Goal: Task Accomplishment & Management: Complete application form

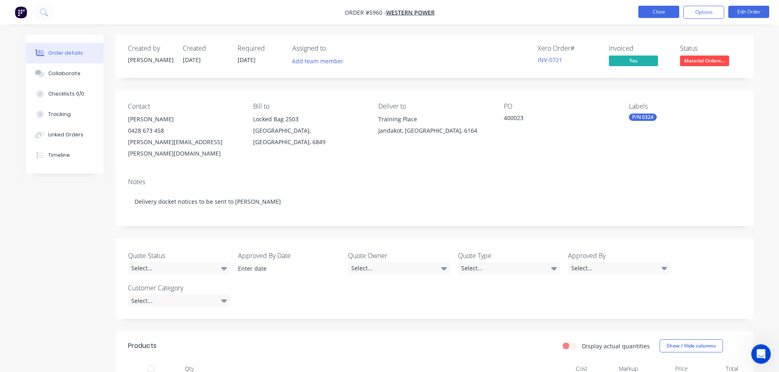
click at [657, 8] on button "Close" at bounding box center [658, 12] width 41 height 12
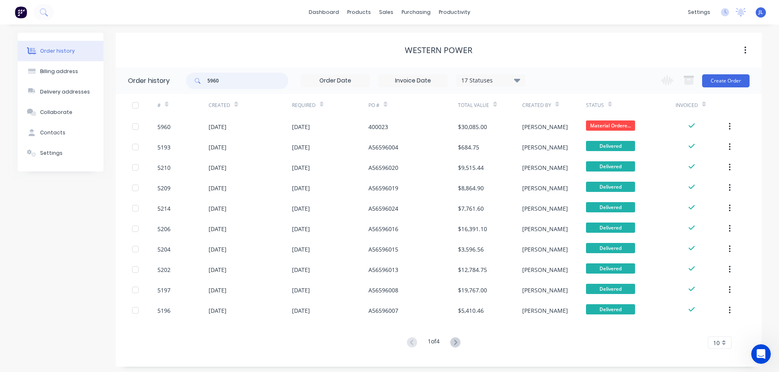
click at [234, 79] on input "5960" at bounding box center [247, 81] width 81 height 16
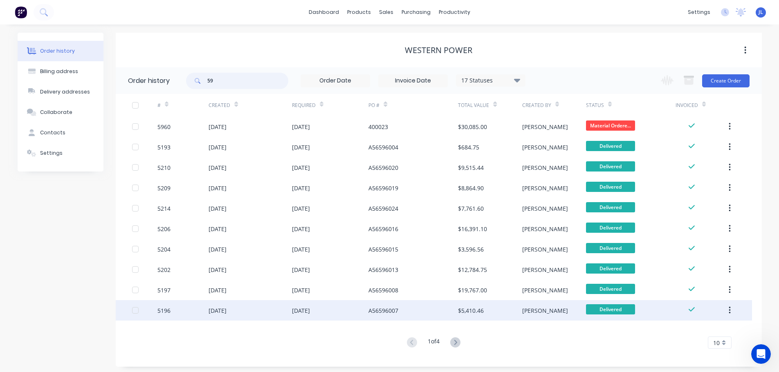
type input "5"
type input "6031"
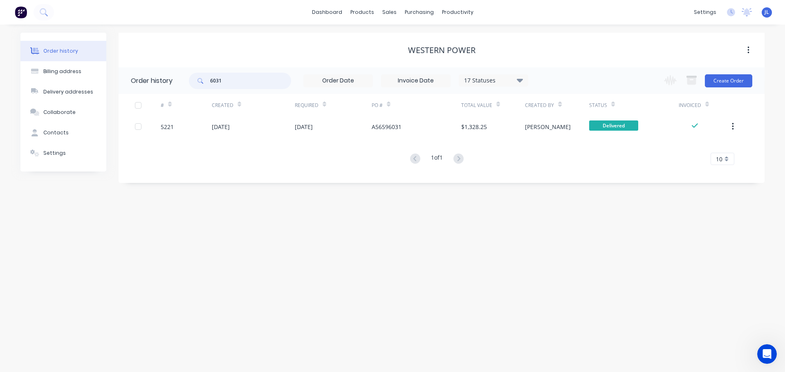
click at [231, 79] on input "6031" at bounding box center [250, 81] width 81 height 16
type input "6"
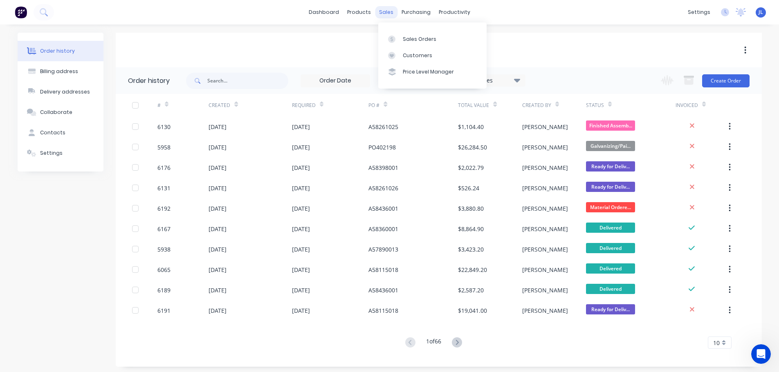
click at [391, 11] on div "sales" at bounding box center [386, 12] width 22 height 12
click at [412, 42] on div "Sales Orders" at bounding box center [420, 39] width 34 height 7
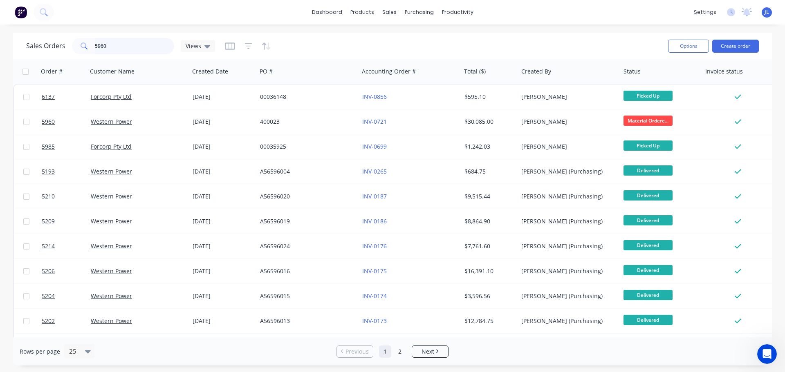
click at [113, 50] on input "5960" at bounding box center [135, 46] width 80 height 16
type input "5"
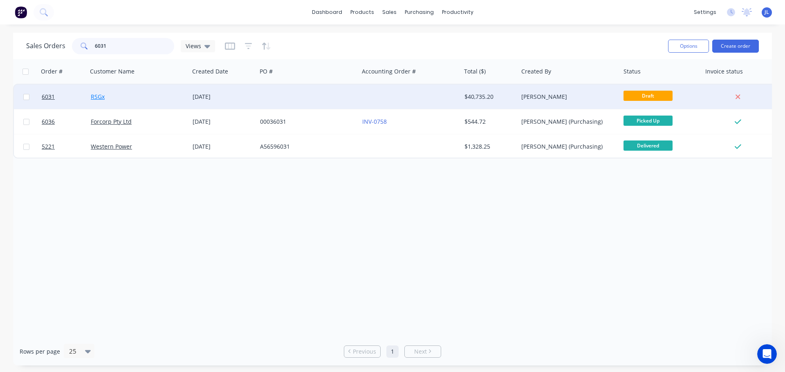
type input "6031"
click at [94, 96] on link "RSGx" at bounding box center [98, 97] width 14 height 8
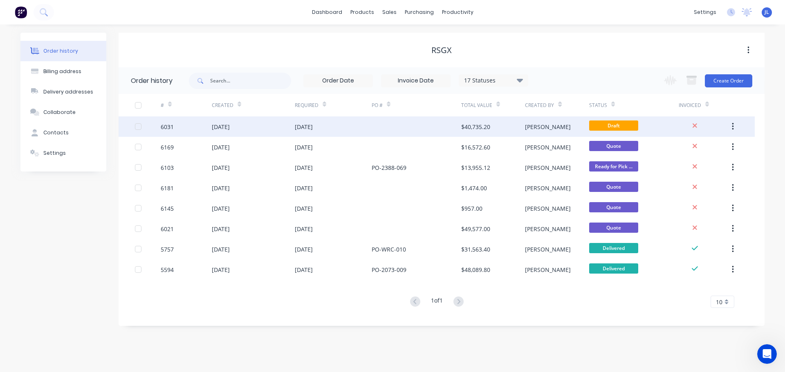
click at [228, 126] on div "[DATE]" at bounding box center [221, 127] width 18 height 9
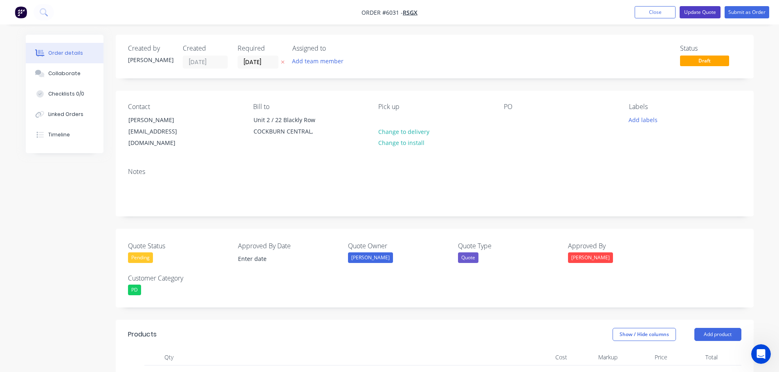
click at [703, 10] on button "Update Quote" at bounding box center [700, 12] width 41 height 12
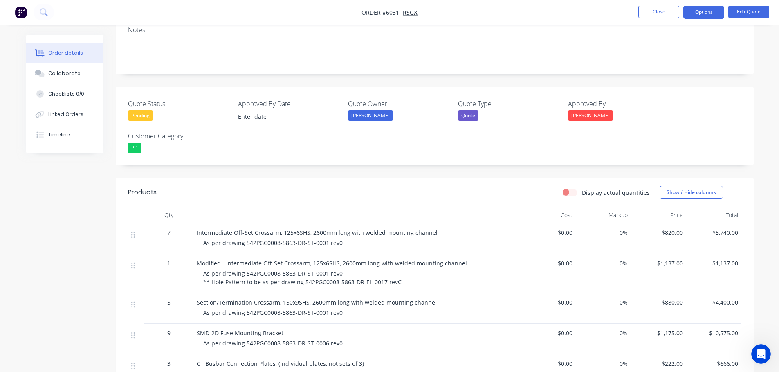
scroll to position [143, 0]
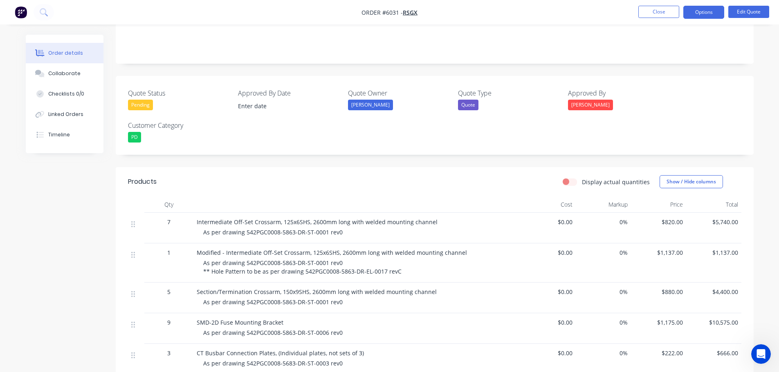
click at [398, 271] on div "As per drawing 542PGC0008-5863-DR-ST-0001 rev0 ** Hole Pattern to be as per dra…" at bounding box center [360, 267] width 314 height 17
click at [399, 271] on div "As per drawing 542PGC0008-5863-DR-ST-0001 rev0 ** Hole Pattern to be as per dra…" at bounding box center [360, 267] width 314 height 17
click at [399, 270] on div "As per drawing 542PGC0008-5863-DR-ST-0001 rev0 ** Hole Pattern to be as per dra…" at bounding box center [360, 267] width 314 height 17
click at [397, 271] on div "As per drawing 542PGC0008-5863-DR-ST-0001 rev0 ** Hole Pattern to be as per dra…" at bounding box center [360, 267] width 314 height 17
click at [398, 271] on div "As per drawing 542PGC0008-5863-DR-ST-0001 rev0 ** Hole Pattern to be as per dra…" at bounding box center [360, 267] width 314 height 17
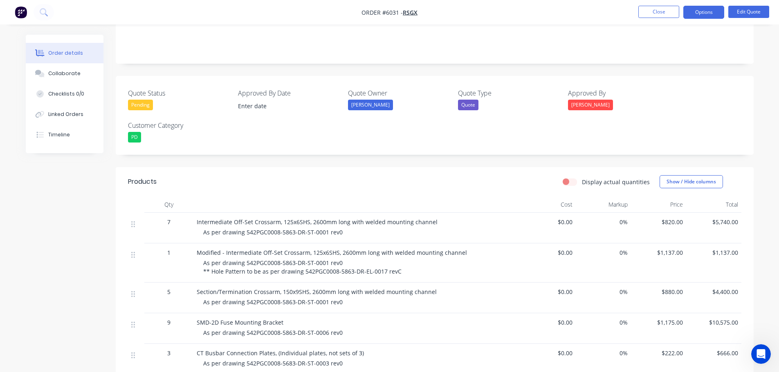
click at [394, 274] on span "As per drawing 542PGC0008-5863-DR-ST-0001 rev0 ** Hole Pattern to be as per dra…" at bounding box center [302, 267] width 198 height 16
click at [392, 271] on span "As per drawing 542PGC0008-5863-DR-ST-0001 rev0 ** Hole Pattern to be as per dra…" at bounding box center [302, 267] width 198 height 16
click at [746, 11] on button "Edit Quote" at bounding box center [748, 12] width 41 height 12
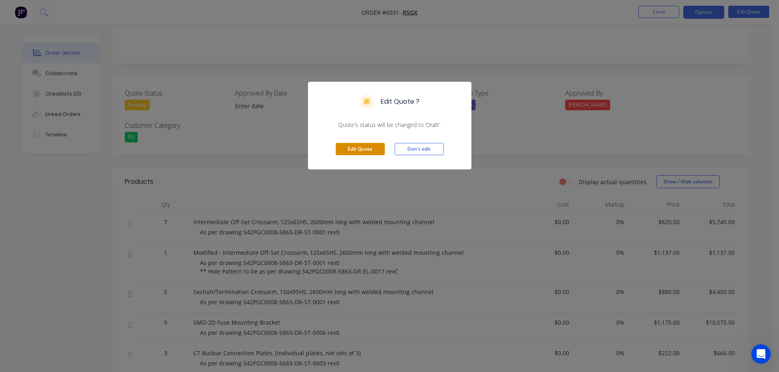
click at [357, 147] on button "Edit Quote" at bounding box center [360, 149] width 49 height 12
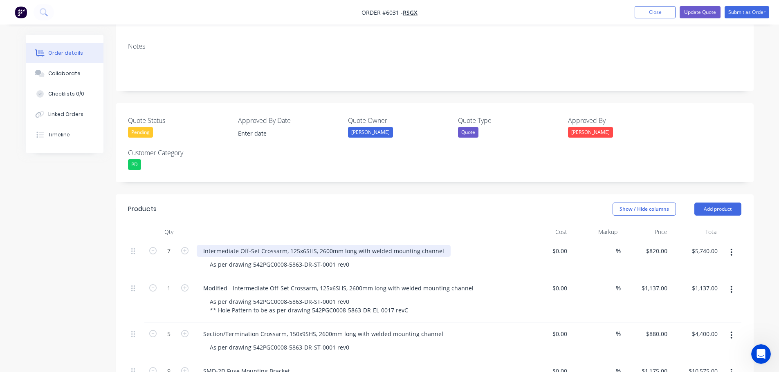
scroll to position [153, 0]
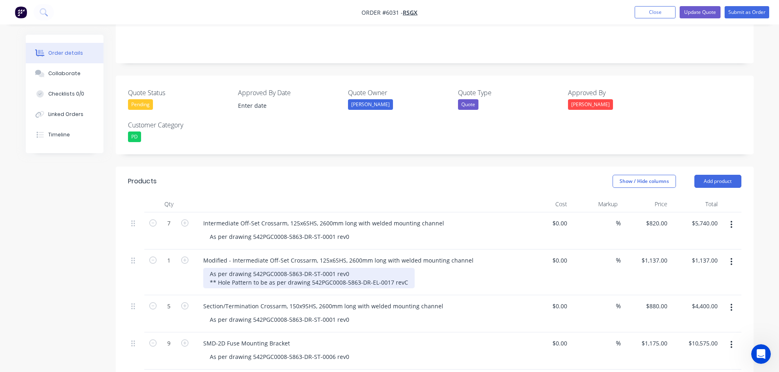
click at [407, 275] on div "As per drawing 542PGC0008-5863-DR-ST-0001 rev0 ** Hole Pattern to be as per dra…" at bounding box center [308, 278] width 211 height 20
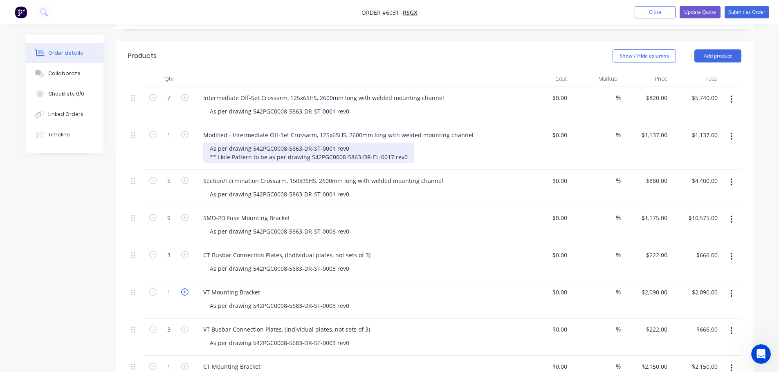
scroll to position [286, 0]
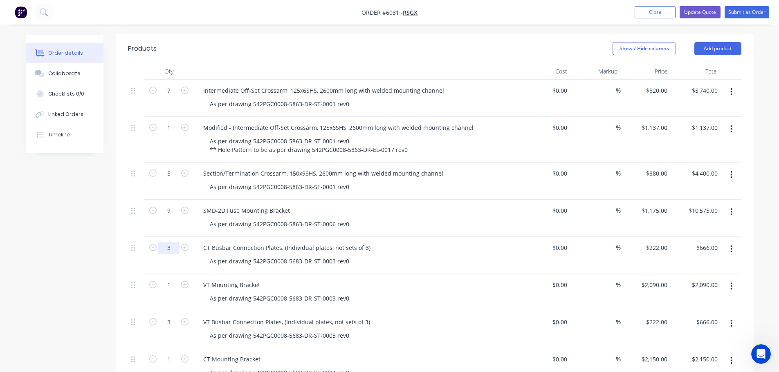
click at [173, 97] on input "3" at bounding box center [168, 91] width 21 height 12
type input "6"
type input "$1,332.00"
click at [373, 256] on div "As per drawing 542PGC0008-5683-DR-ST-0003 rev0" at bounding box center [360, 262] width 314 height 12
click at [347, 256] on div "As per drawing 542PGC0008-5683-DR-ST-0003 rev0" at bounding box center [279, 262] width 153 height 12
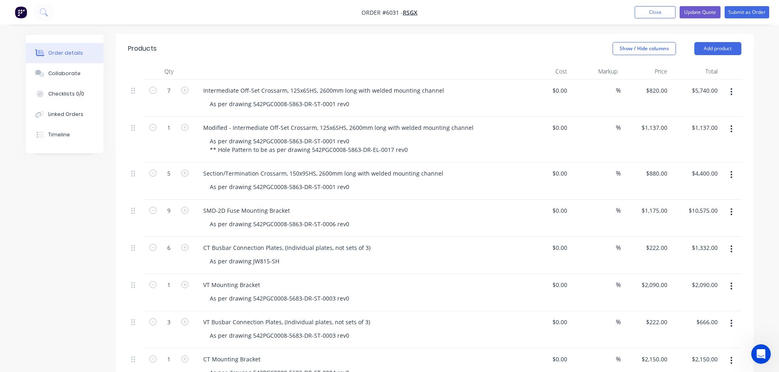
click at [285, 256] on div "As per drawing JW815-SH" at bounding box center [360, 262] width 314 height 12
click at [282, 256] on div "As per drawing JW815-SH" at bounding box center [244, 262] width 83 height 12
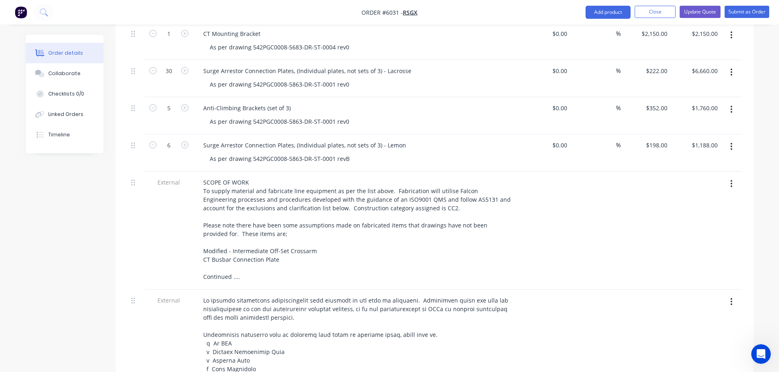
scroll to position [654, 0]
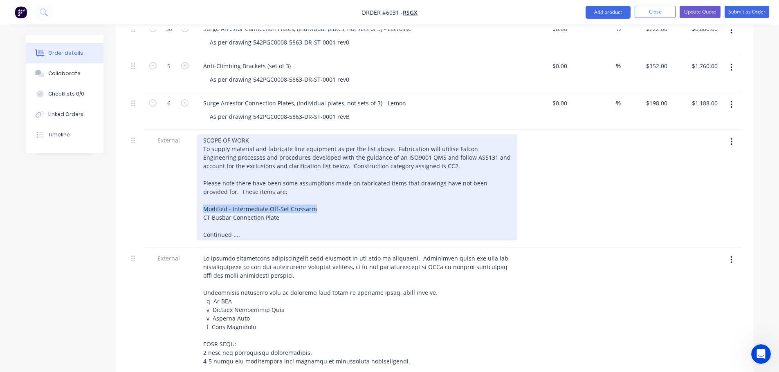
drag, startPoint x: 317, startPoint y: 202, endPoint x: 201, endPoint y: 198, distance: 116.2
click at [201, 198] on div "SCOPE OF WORK To supply material and fabricate line equipment as per the list a…" at bounding box center [357, 188] width 321 height 106
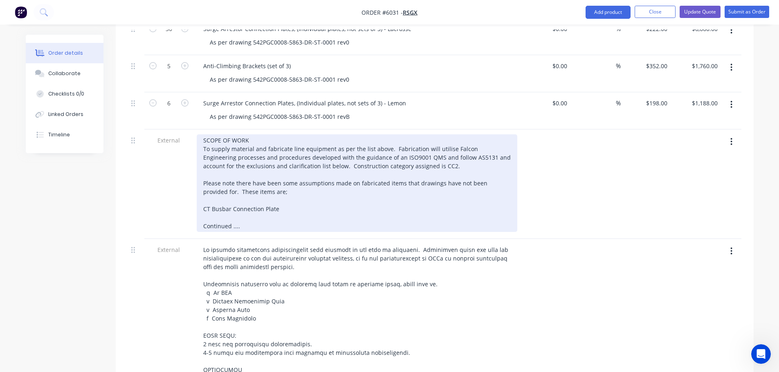
click at [284, 200] on div "SCOPE OF WORK To supply material and fabricate line equipment as per the list a…" at bounding box center [357, 184] width 321 height 98
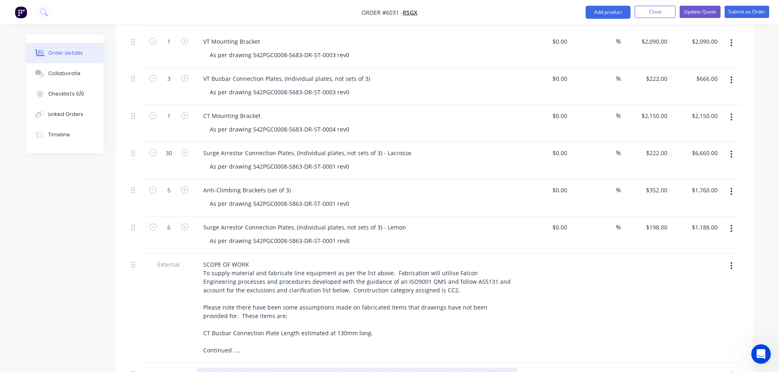
scroll to position [511, 0]
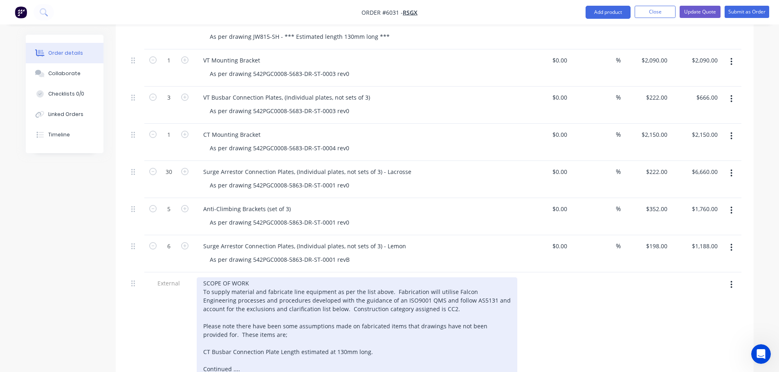
click at [366, 342] on div "SCOPE OF WORK To supply material and fabricate line equipment as per the list a…" at bounding box center [357, 327] width 321 height 98
click at [367, 343] on div "SCOPE OF WORK To supply material and fabricate line equipment as per the list a…" at bounding box center [357, 327] width 321 height 98
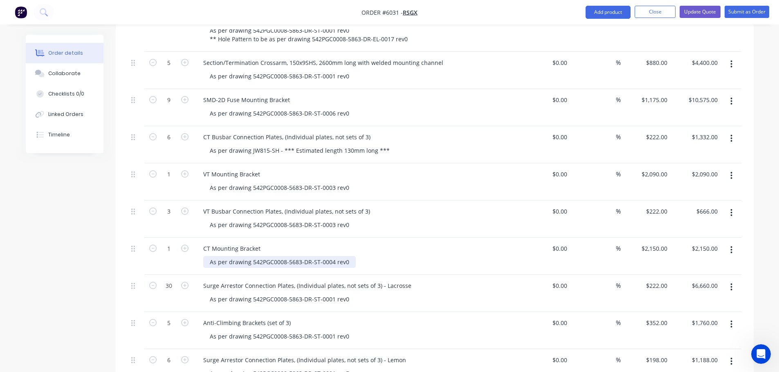
scroll to position [388, 0]
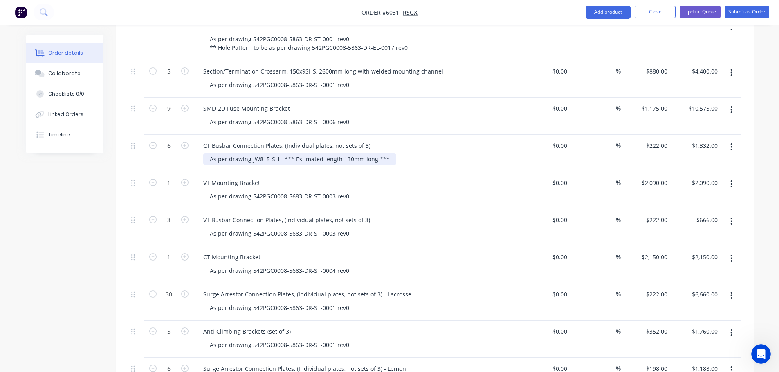
click at [282, 153] on div "As per drawing JW815-SH - *** Estimated length 130mm long ***" at bounding box center [299, 159] width 193 height 12
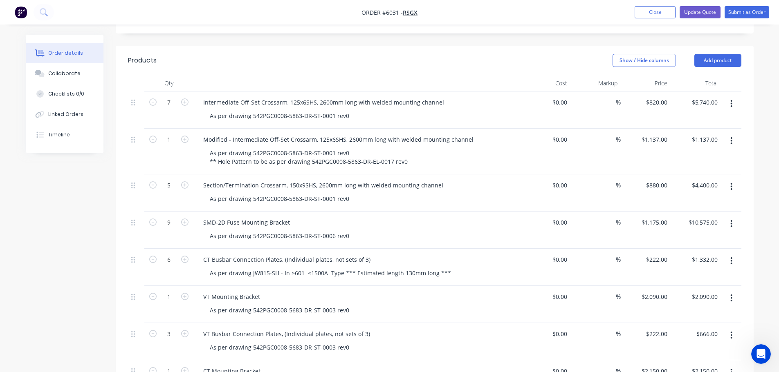
scroll to position [276, 0]
click at [659, 252] on input "222" at bounding box center [657, 258] width 25 height 12
type input "$430.00"
type input "$2,580.00"
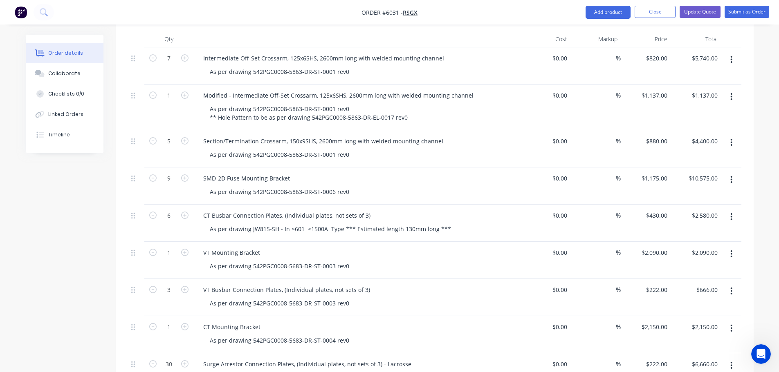
scroll to position [174, 0]
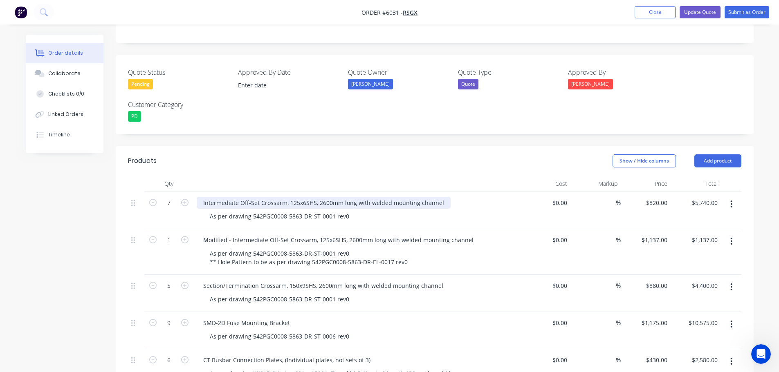
click at [322, 197] on div "Intermediate Off-Set Crossarm, 125x6SHS, 2600mm long with welded mounting chann…" at bounding box center [324, 203] width 254 height 12
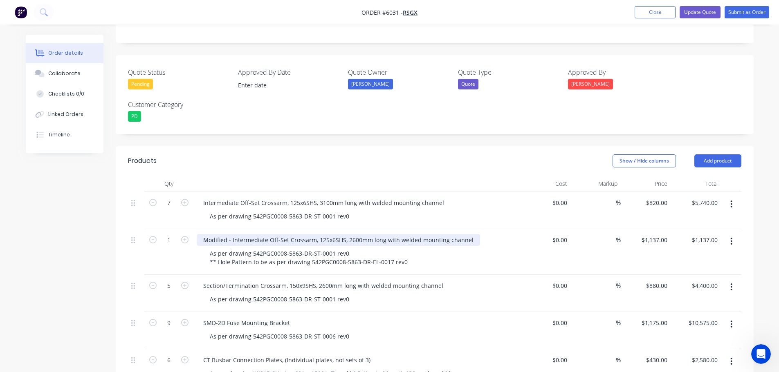
click at [353, 234] on div "Modified - Intermediate Off-Set Crossarm, 125x6SHS, 2600mm long with welded mou…" at bounding box center [338, 240] width 283 height 12
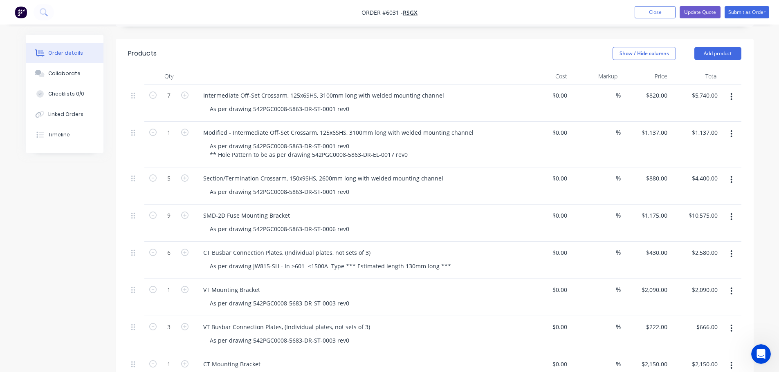
scroll to position [286, 0]
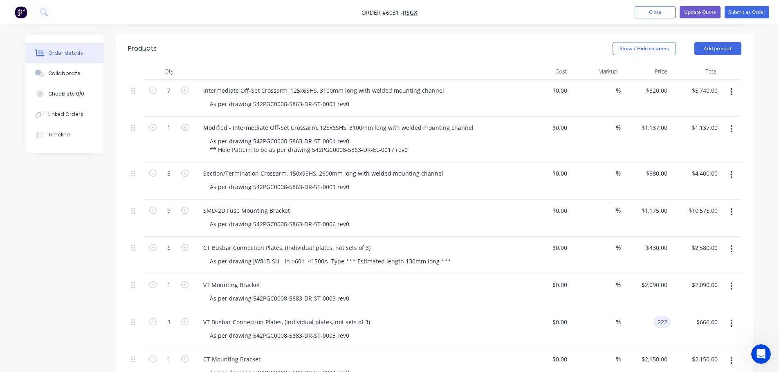
click at [658, 316] on input "222" at bounding box center [664, 322] width 14 height 12
type input "$279.00"
type input "$837.00"
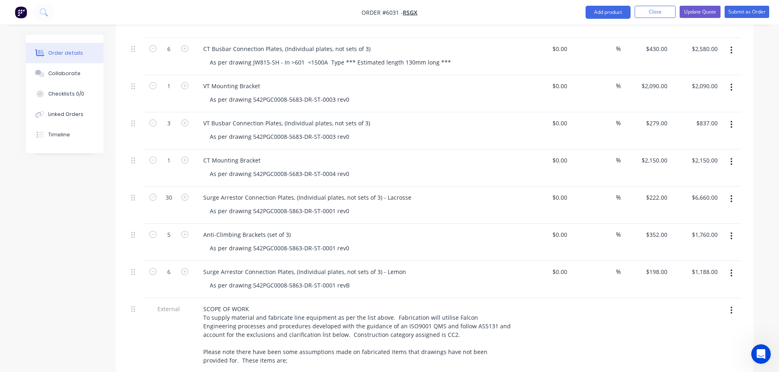
scroll to position [491, 0]
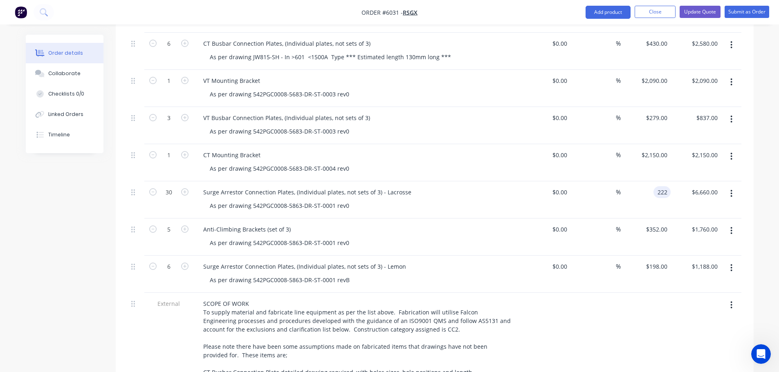
drag, startPoint x: 652, startPoint y: 187, endPoint x: 661, endPoint y: 188, distance: 8.7
click at [652, 187] on div "222 222" at bounding box center [646, 200] width 50 height 37
type input "2"
type input "$279.00"
type input "$8,370.00"
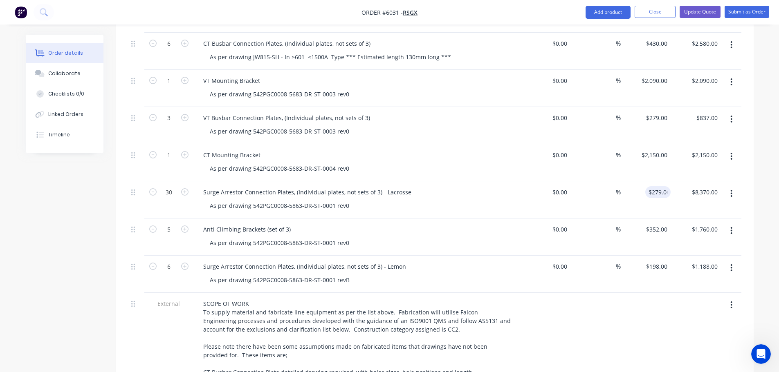
click at [663, 227] on div "$352.00 $352.00" at bounding box center [646, 237] width 50 height 37
click at [662, 227] on div "$352.00 $352.00" at bounding box center [646, 237] width 50 height 37
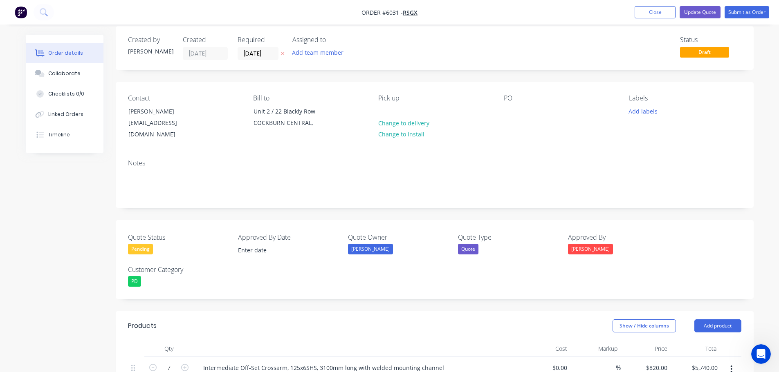
scroll to position [10, 0]
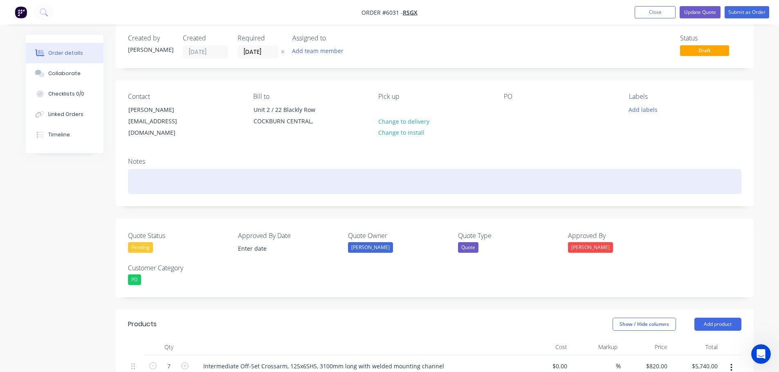
click at [158, 171] on div at bounding box center [434, 181] width 613 height 25
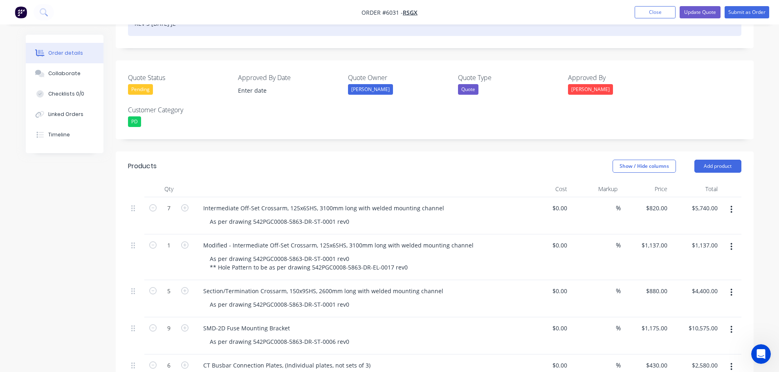
scroll to position [174, 0]
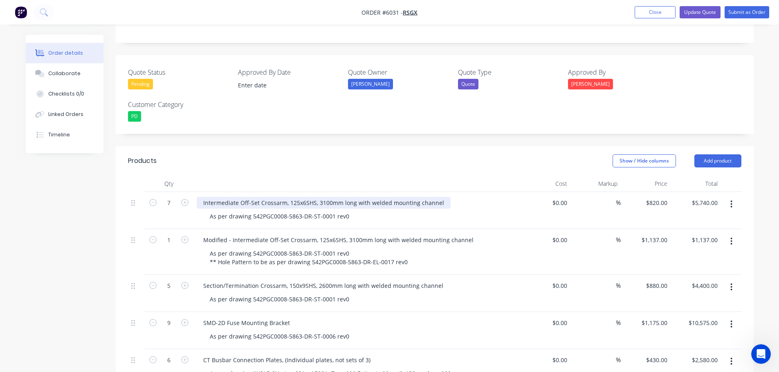
click at [297, 197] on div "Intermediate Off-Set Crossarm, 125x6SHS, 3100mm long with welded mounting chann…" at bounding box center [324, 203] width 254 height 12
click at [296, 197] on div "Intermediate Off-Set Crossarm, 125x6SHS, 3100mm long with welded mounting chann…" at bounding box center [324, 203] width 254 height 12
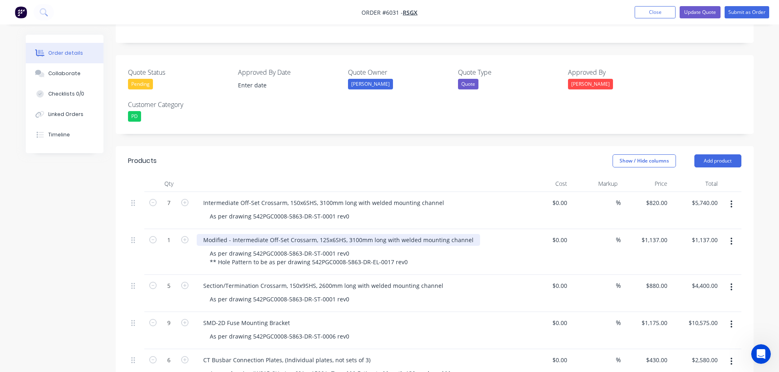
click at [325, 234] on div "Modified - Intermediate Off-Set Crossarm, 125x6SHS, 3100mm long with welded mou…" at bounding box center [338, 240] width 283 height 12
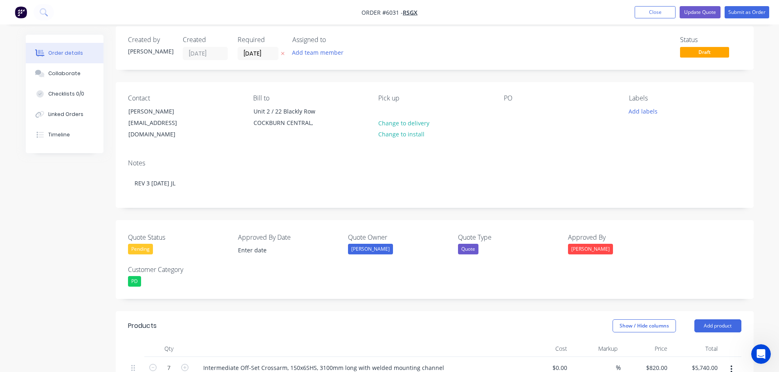
scroll to position [0, 0]
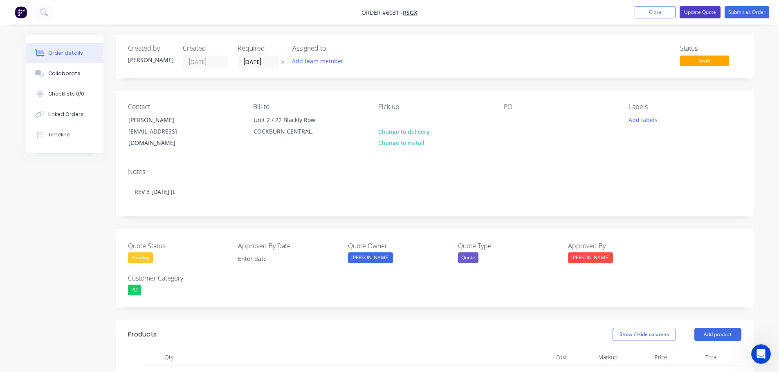
click at [697, 9] on button "Update Quote" at bounding box center [700, 12] width 41 height 12
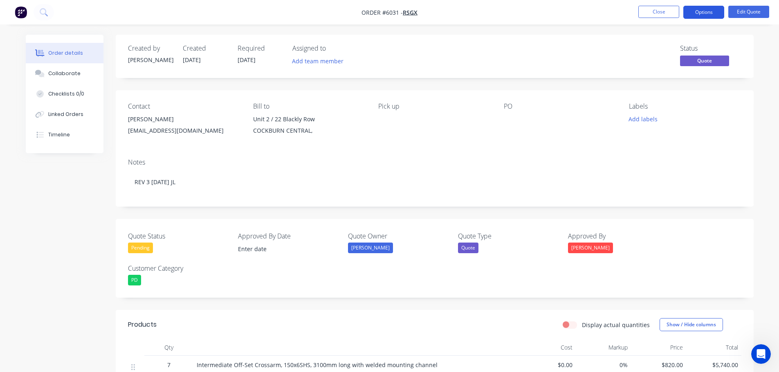
click at [711, 10] on button "Options" at bounding box center [703, 12] width 41 height 13
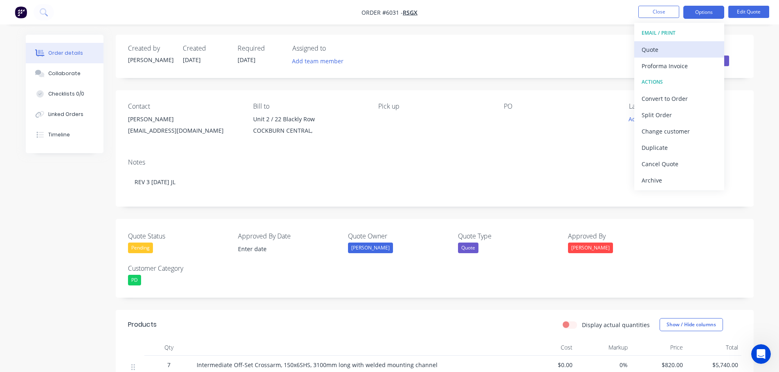
click at [657, 49] on div "Quote" at bounding box center [678, 50] width 75 height 12
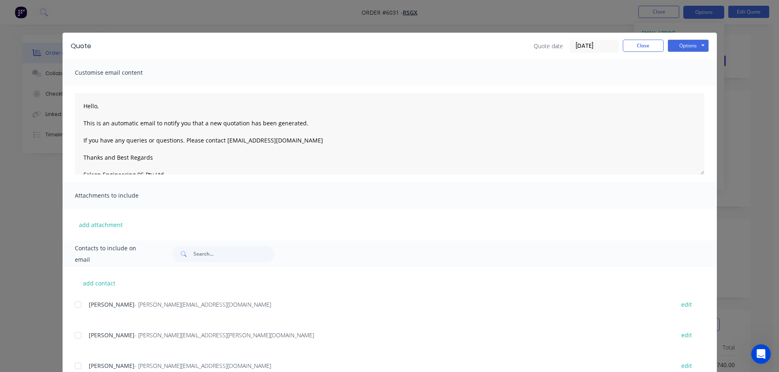
click at [73, 303] on div at bounding box center [78, 305] width 16 height 16
click at [686, 47] on button "Options" at bounding box center [688, 46] width 41 height 12
click at [689, 87] on button "Email" at bounding box center [694, 87] width 52 height 13
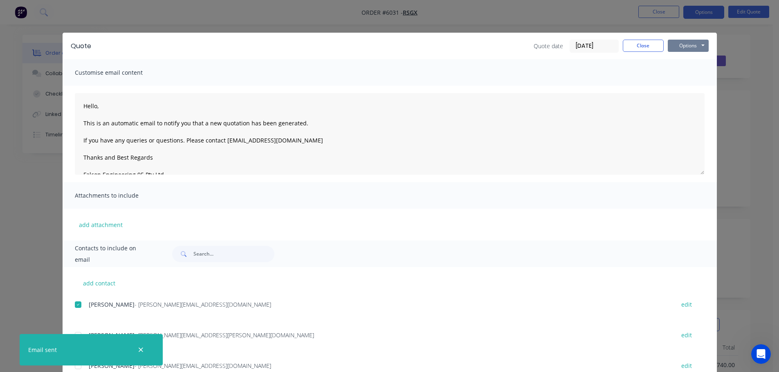
click at [686, 43] on button "Options" at bounding box center [688, 46] width 41 height 12
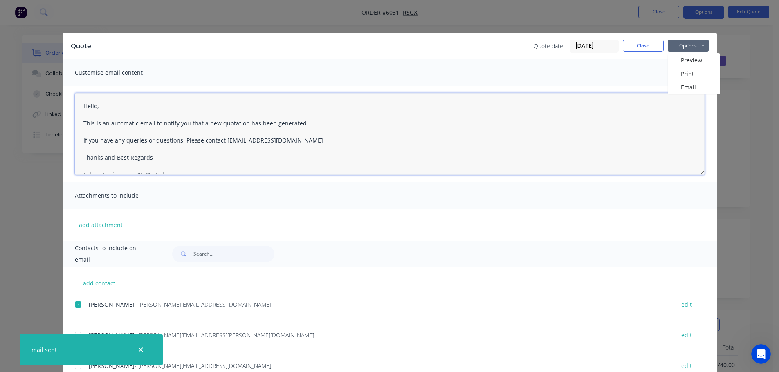
click at [606, 103] on textarea "Hello, This is an automatic email to notify you that a new quotation has been g…" at bounding box center [390, 134] width 630 height 82
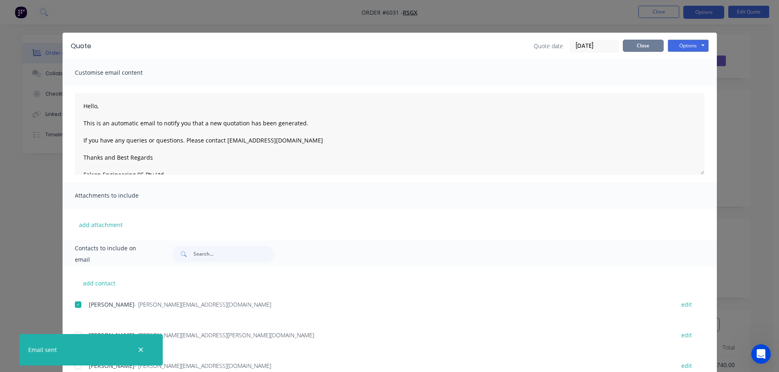
click at [647, 45] on button "Close" at bounding box center [643, 46] width 41 height 12
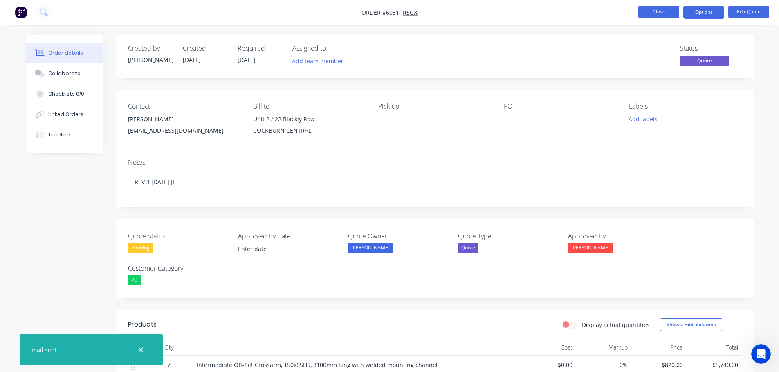
click at [660, 10] on button "Close" at bounding box center [658, 12] width 41 height 12
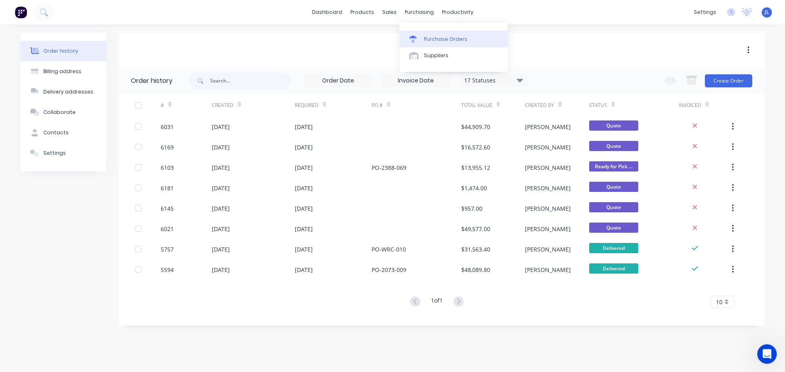
click at [440, 36] on div "Purchase Orders" at bounding box center [445, 39] width 43 height 7
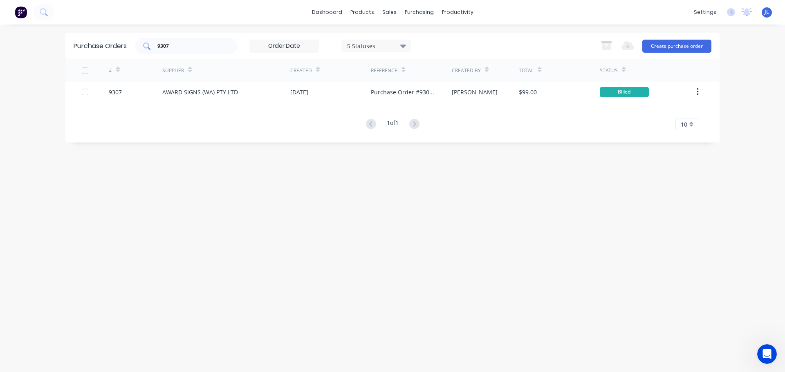
click at [196, 52] on div "9307" at bounding box center [186, 46] width 102 height 16
type input "9"
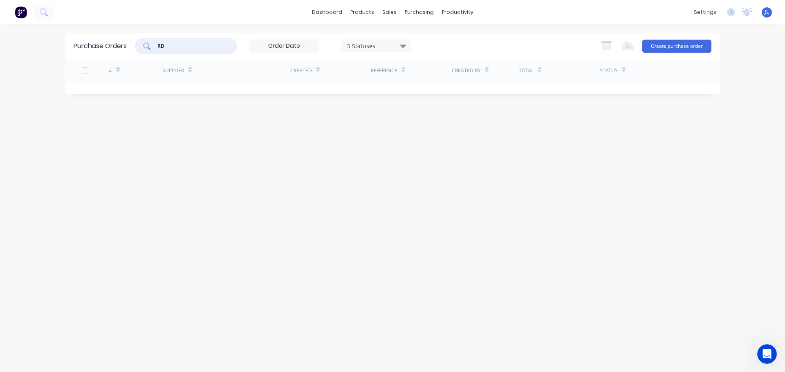
type input "R"
click at [181, 47] on input "Casting" at bounding box center [191, 46] width 68 height 8
type input "C"
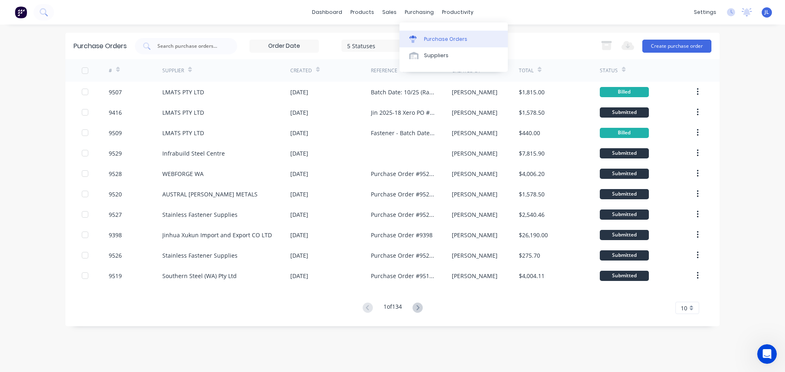
click at [432, 38] on div "Purchase Orders" at bounding box center [445, 39] width 43 height 7
click at [684, 44] on button "Create purchase order" at bounding box center [676, 46] width 69 height 13
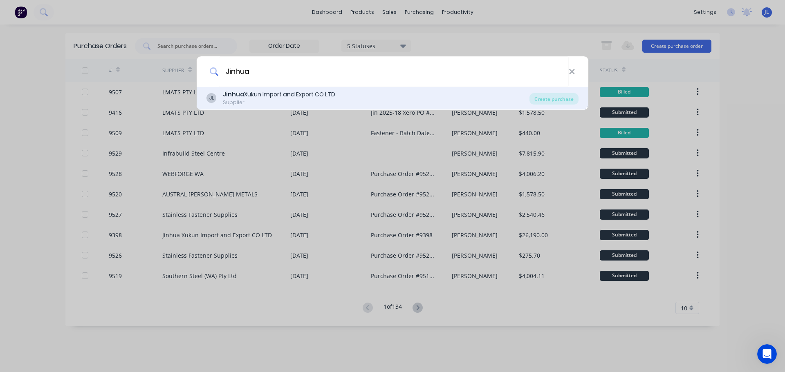
type input "Jinhua"
click at [302, 95] on div "Jinhua Xukun Import and Export CO LTD" at bounding box center [279, 94] width 112 height 9
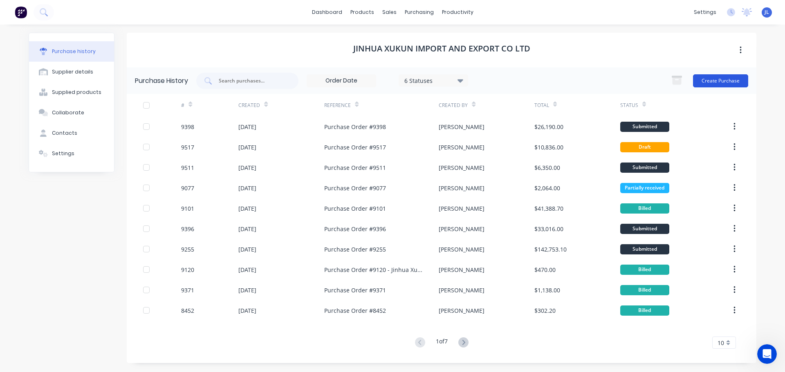
click at [720, 82] on button "Create Purchase" at bounding box center [720, 80] width 55 height 13
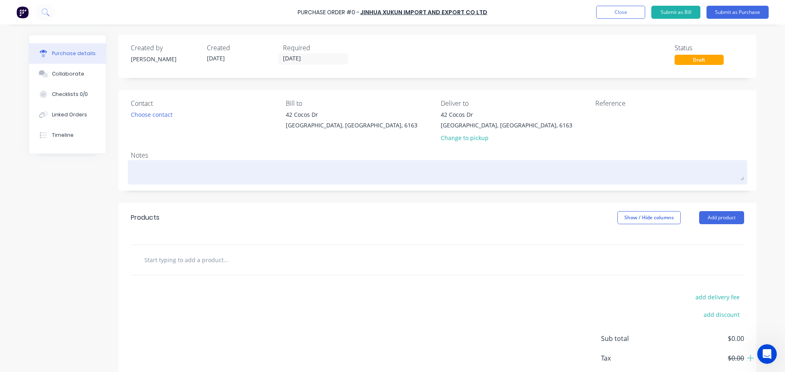
click at [162, 162] on div at bounding box center [437, 172] width 613 height 20
click at [159, 168] on textarea at bounding box center [437, 171] width 613 height 18
type textarea "x"
type textarea "S"
type textarea "x"
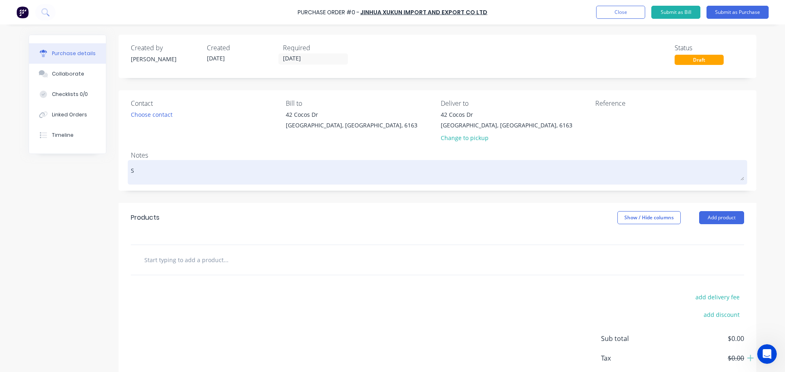
type textarea "Sa"
type textarea "x"
type textarea "[PERSON_NAME]"
type textarea "x"
type textarea "Samp"
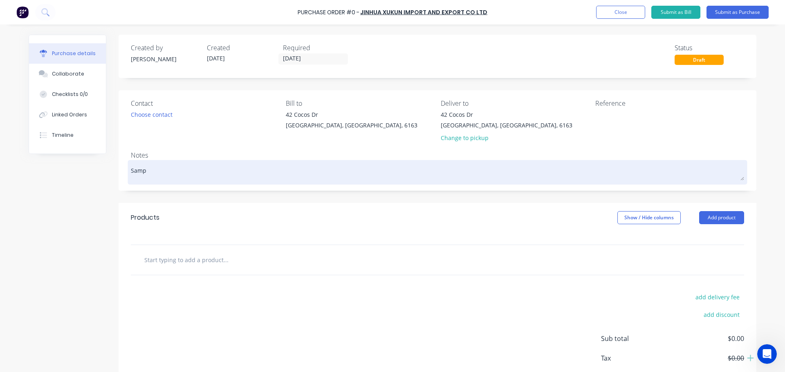
type textarea "x"
type textarea "Sampl"
type textarea "x"
type textarea "Sample"
type textarea "x"
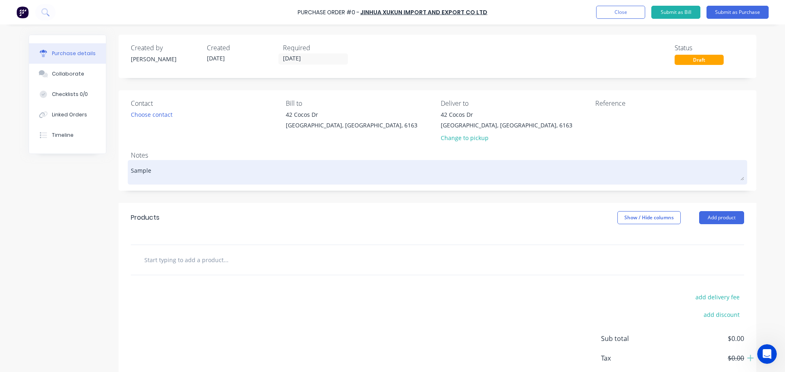
type textarea "Samples"
type textarea "x"
type textarea "Samples"
type textarea "x"
type textarea "Samples t"
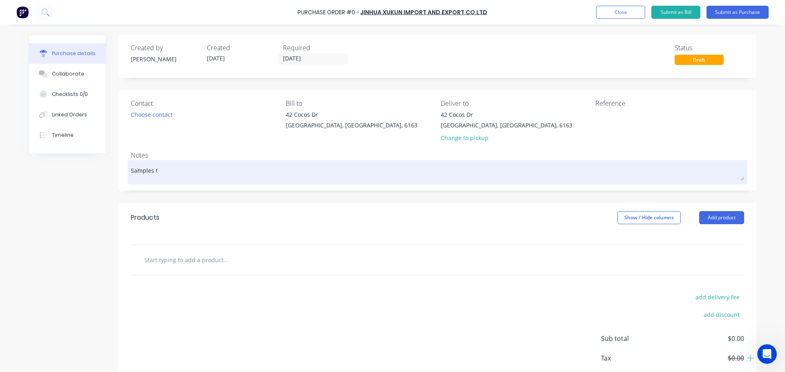
type textarea "x"
type textarea "Samples to"
type textarea "x"
type textarea "Samples to"
type textarea "x"
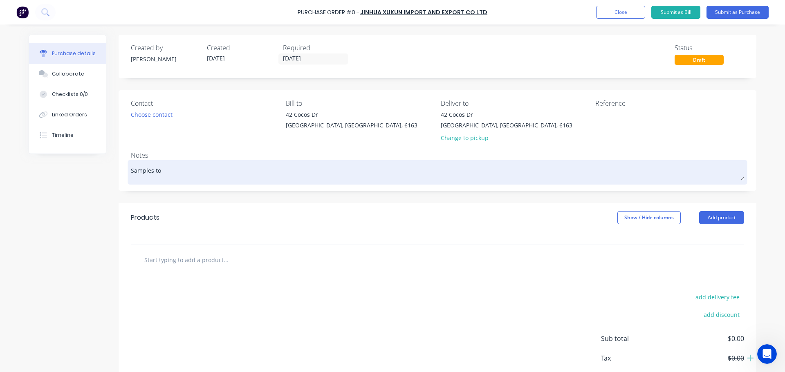
type textarea "Samples to a"
type textarea "x"
type textarea "Samples to ar"
type textarea "x"
type textarea "Samples to arr"
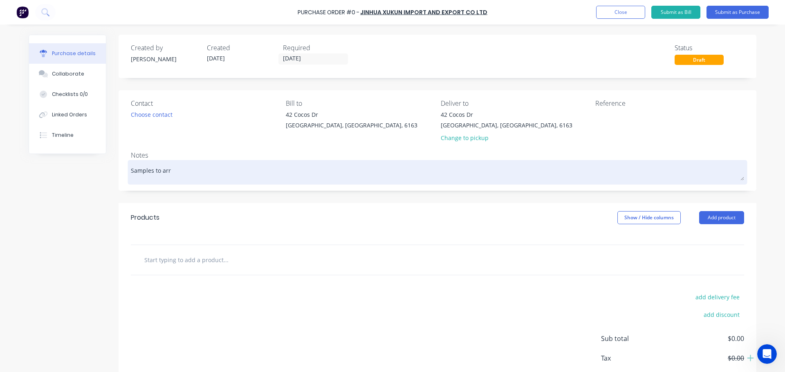
type textarea "x"
type textarea "Samples to arri"
type textarea "x"
type textarea "Samples to arriv"
type textarea "x"
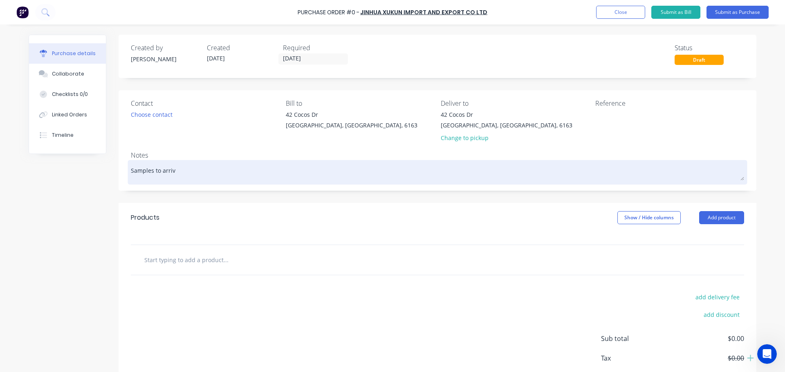
type textarea "Samples to arrive"
type textarea "x"
type textarea "Samples to arrive"
type textarea "x"
type textarea "Samples to arrive a"
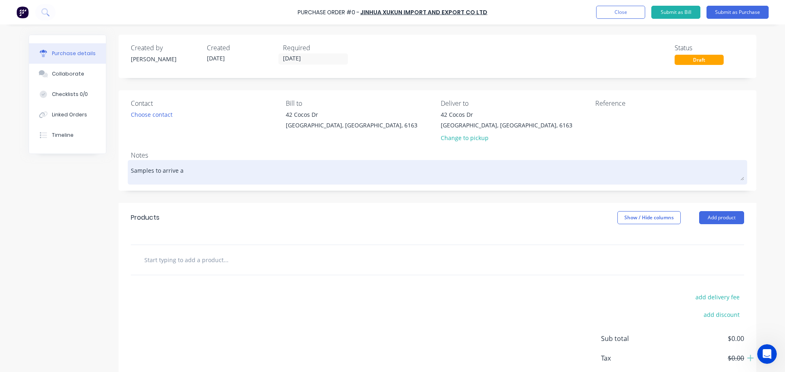
type textarea "x"
type textarea "Samples to arrive at"
type textarea "x"
type textarea "Samples to arrive at"
type textarea "x"
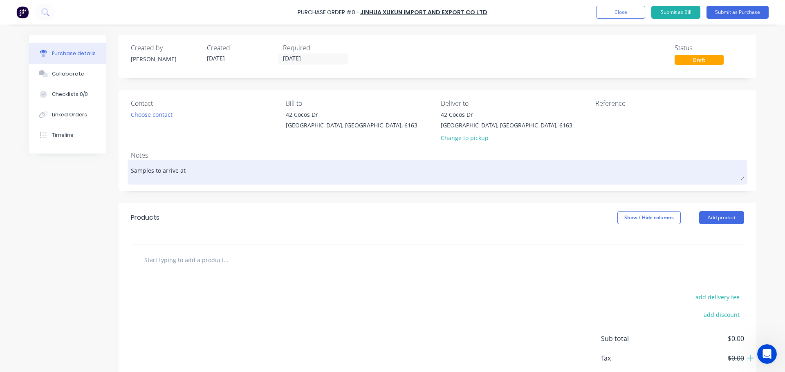
type textarea "Samples to arrive at F"
type textarea "x"
type textarea "Samples to arrive at Fa"
type textarea "x"
type textarea "Samples to arrive at [GEOGRAPHIC_DATA]"
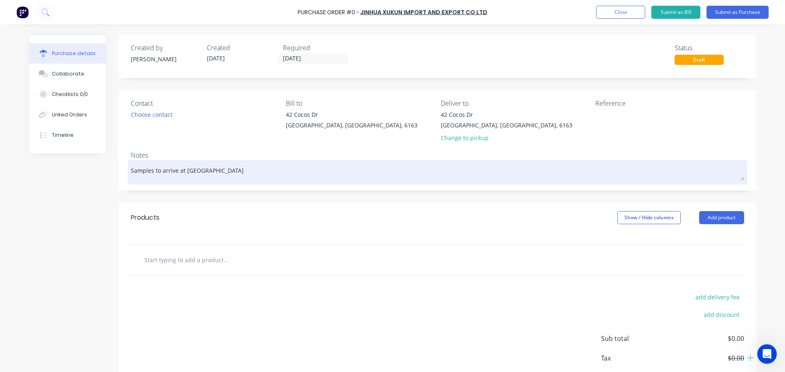
type textarea "x"
type textarea "Samples to arrive at [GEOGRAPHIC_DATA]"
type textarea "x"
type textarea "Samples to arrive at Falco"
type textarea "x"
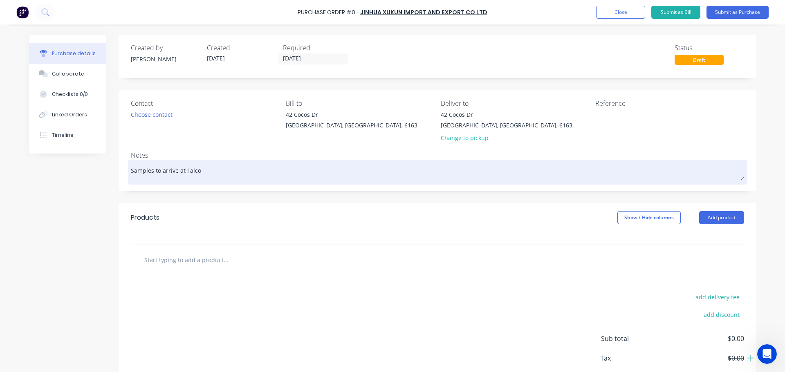
type textarea "Samples to arrive at [GEOGRAPHIC_DATA]"
type textarea "x"
type textarea "Samples to arrive at [GEOGRAPHIC_DATA]"
type textarea "x"
type textarea "Samples to arrive at [GEOGRAPHIC_DATA]"
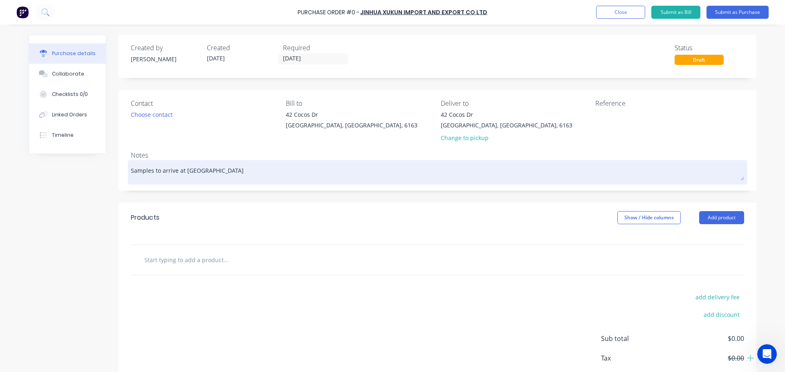
type textarea "x"
type textarea "Samples to arrive at [GEOGRAPHIC_DATA] by"
type textarea "x"
type textarea "Samples to arrive at [GEOGRAPHIC_DATA] by"
type textarea "x"
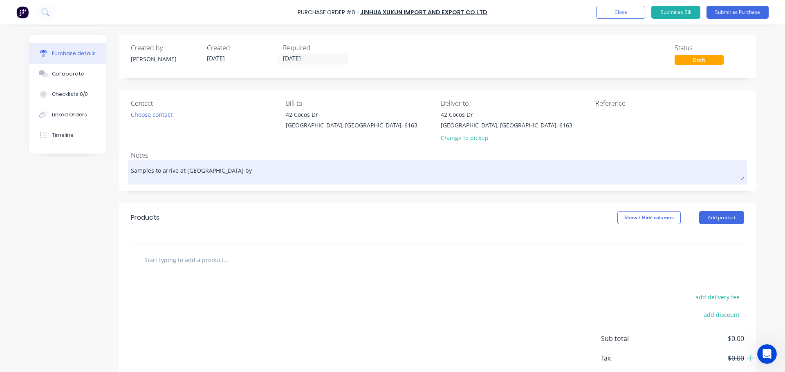
type textarea "Samples to arrive at [GEOGRAPHIC_DATA] by t"
type textarea "x"
type textarea "Samples to arrive at [GEOGRAPHIC_DATA] by th"
type textarea "x"
type textarea "Samples to arrive at [GEOGRAPHIC_DATA] by the"
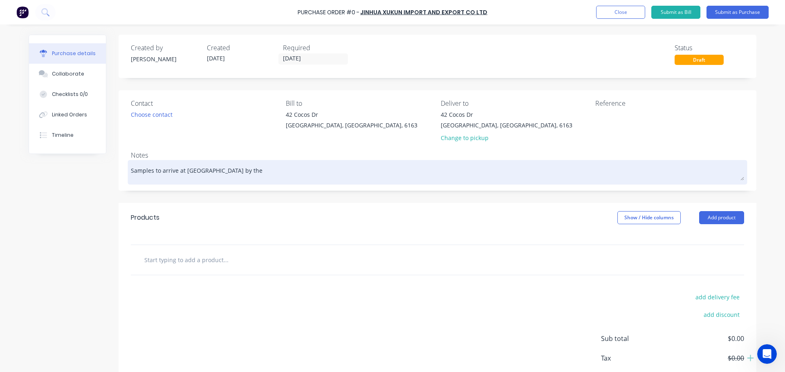
type textarea "x"
type textarea "Samples to arrive at [GEOGRAPHIC_DATA] by the"
type textarea "x"
type textarea "Samples to arrive at [GEOGRAPHIC_DATA] by the 2"
type textarea "x"
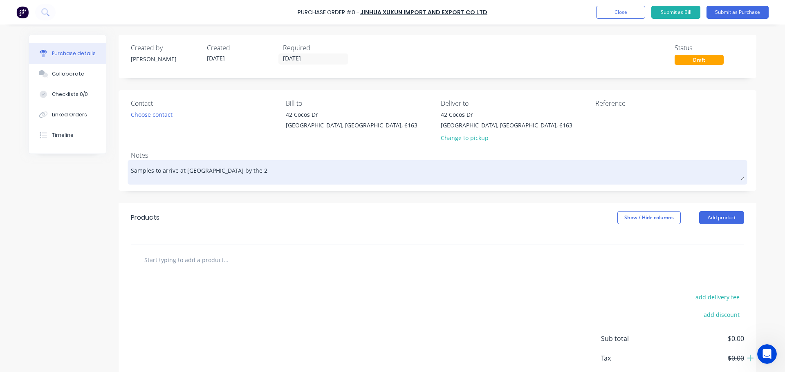
type textarea "Samples to arrive at [GEOGRAPHIC_DATA] by the 22"
type textarea "x"
type textarea "Samples to arrive at [GEOGRAPHIC_DATA] by the 22/"
type textarea "x"
type textarea "Samples to arrive at [GEOGRAPHIC_DATA] by the 22/0"
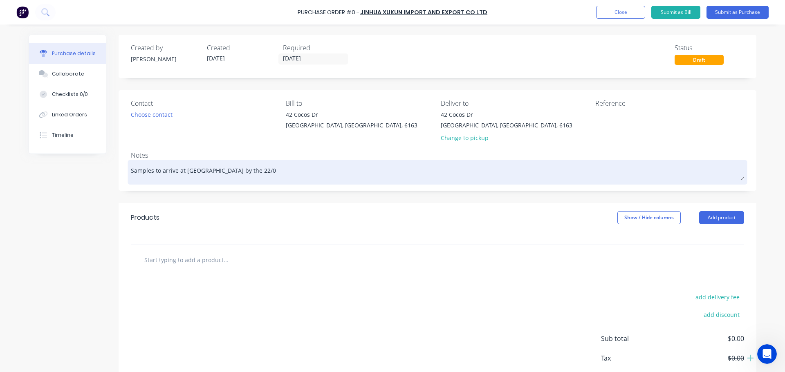
type textarea "x"
type textarea "Samples to arrive at [GEOGRAPHIC_DATA] by the 22/09"
type textarea "x"
type textarea "Samples to arrive at [GEOGRAPHIC_DATA] by the 22/09"
type textarea "x"
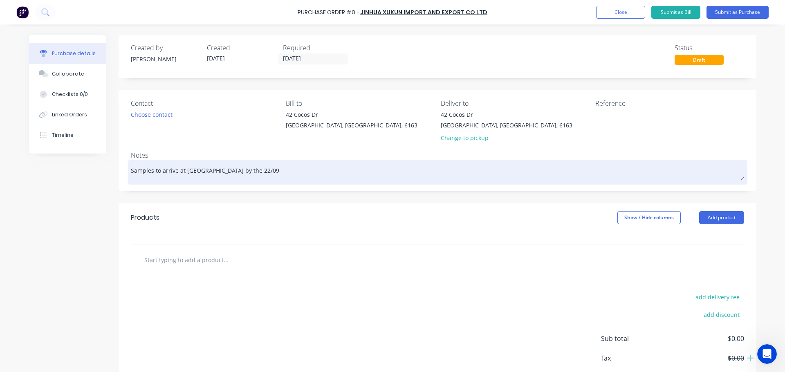
type textarea "Samples to arrive at [GEOGRAPHIC_DATA] by the 22/09 a"
type textarea "x"
type textarea "Samples to arrive at [GEOGRAPHIC_DATA] by the 22/09 an"
type textarea "x"
type textarea "Samples to arrive at [GEOGRAPHIC_DATA] by the 22/09 and"
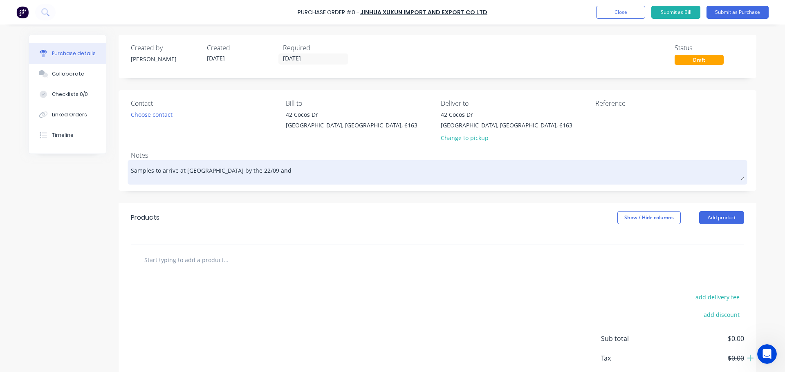
type textarea "x"
type textarea "Samples to arrive at [GEOGRAPHIC_DATA] by the 22/09 and"
type textarea "x"
type textarea "Samples to arrive at [GEOGRAPHIC_DATA] by the 22/09 and P"
type textarea "x"
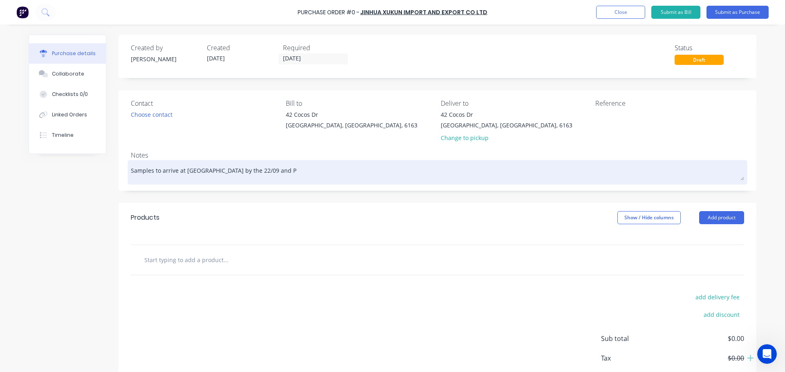
type textarea "Samples to arrive at [GEOGRAPHIC_DATA] by the 22/09 and Pr"
type textarea "x"
type textarea "Samples to arrive at [GEOGRAPHIC_DATA] by the 22/09 and Pro"
type textarea "x"
type textarea "Samples to arrive at [GEOGRAPHIC_DATA] by the 22/09 and Prod"
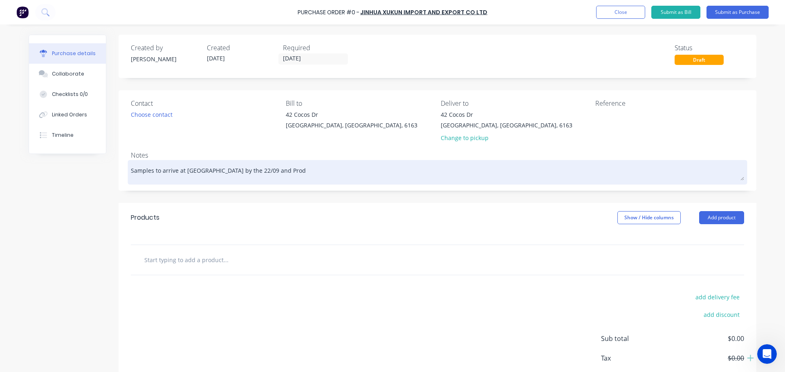
type textarea "x"
type textarea "Samples to arrive at [GEOGRAPHIC_DATA] by the 22/09 and Produ"
type textarea "x"
type textarea "Samples to arrive at [GEOGRAPHIC_DATA] by the 22/09 and Produc"
type textarea "x"
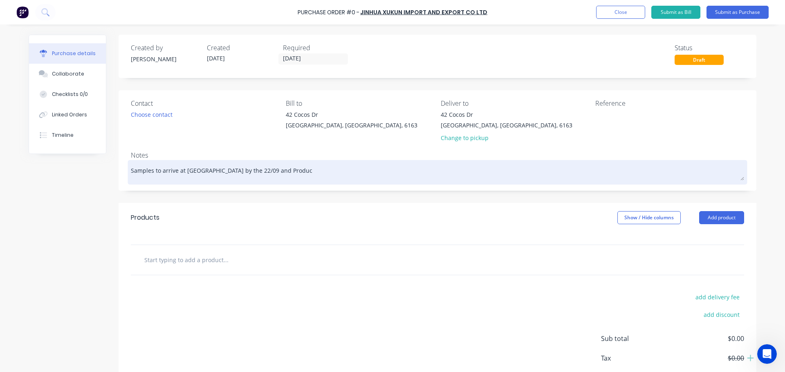
type textarea "Samples to arrive at [GEOGRAPHIC_DATA] by the 22/09 and Product"
type textarea "x"
type textarea "Samples to arrive at [GEOGRAPHIC_DATA] by the 22/09 and Producti"
type textarea "x"
type textarea "Samples to arrive at [GEOGRAPHIC_DATA] by the 22/09 and Productio"
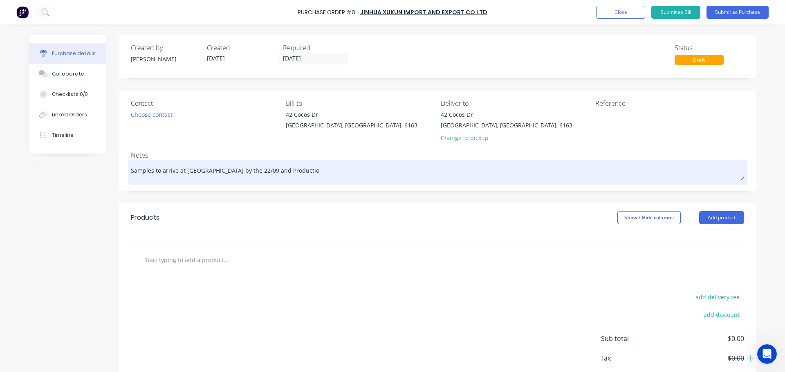
type textarea "x"
type textarea "Samples to arrive at [GEOGRAPHIC_DATA] by the 22/09 and Production"
type textarea "x"
type textarea "Samples to arrive at [GEOGRAPHIC_DATA] by the 22/09 and Production"
type textarea "x"
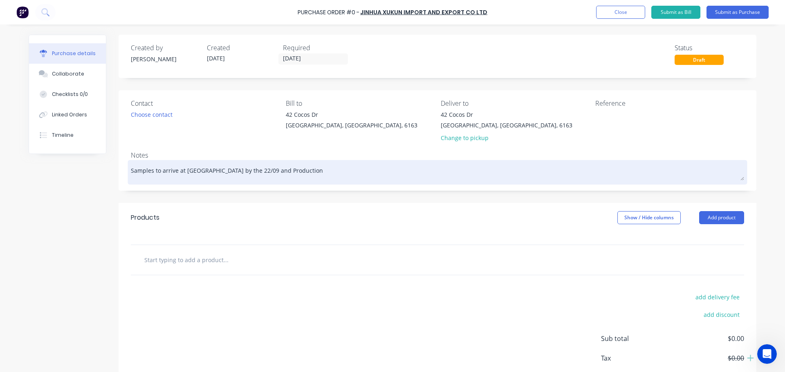
type textarea "Samples to arrive at [GEOGRAPHIC_DATA] by the 22/09 and Production t"
type textarea "x"
type textarea "Samples to arrive at [GEOGRAPHIC_DATA] by the 22/09 and Production to"
type textarea "x"
type textarea "Samples to arrive at [GEOGRAPHIC_DATA] by the 22/09 and Production to"
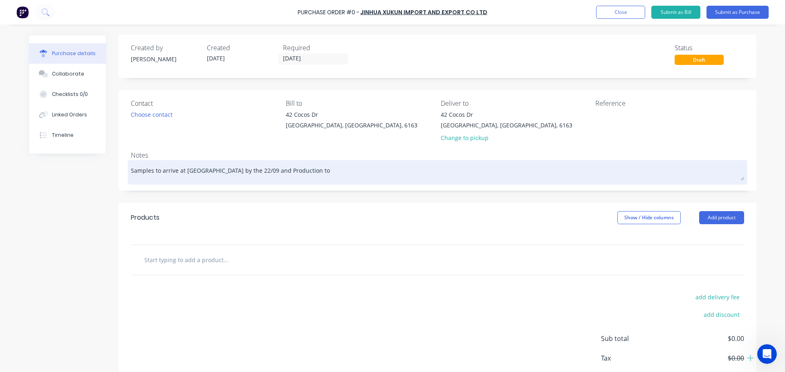
type textarea "x"
type textarea "Samples to arrive at [GEOGRAPHIC_DATA] by the 22/09 and Production to a"
type textarea "x"
type textarea "Samples to arrive at [GEOGRAPHIC_DATA] by the 22/09 and Production to ar"
type textarea "x"
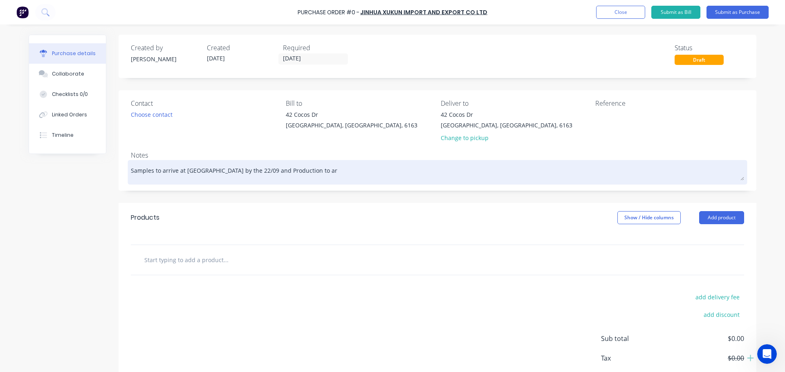
type textarea "Samples to arrive at [GEOGRAPHIC_DATA] by the 22/09 and Production to arr"
type textarea "x"
type textarea "Samples to arrive at [GEOGRAPHIC_DATA] by the 22/09 and Production to arri"
type textarea "x"
type textarea "Samples to arrive at [GEOGRAPHIC_DATA] by the 22/09 and Production to [GEOGRAPH…"
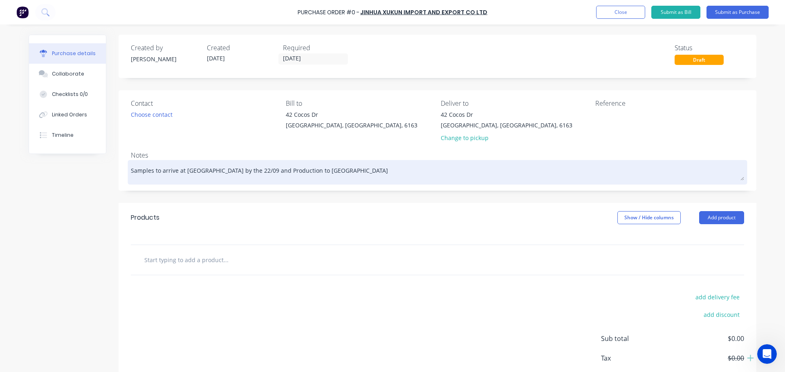
type textarea "x"
type textarea "Samples to arrive at [GEOGRAPHIC_DATA] by the 22/09 and Production to arrive"
type textarea "x"
type textarea "Samples to arrive at [GEOGRAPHIC_DATA] by the 22/09 and Production to arrive"
type textarea "x"
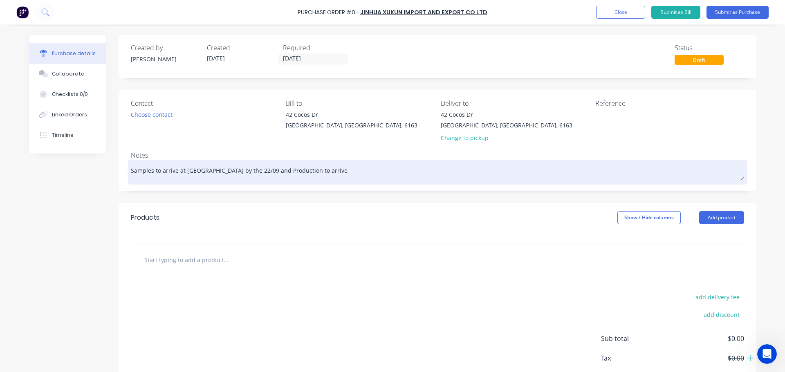
type textarea "Samples to arrive at [GEOGRAPHIC_DATA] by the 22/09 and Production to arrive i"
type textarea "x"
type textarea "Samples to arrive at [GEOGRAPHIC_DATA] by the 22/09 and Production to arrive in"
type textarea "x"
type textarea "Samples to arrive at [GEOGRAPHIC_DATA] by the 22/09 and Production to arrive int"
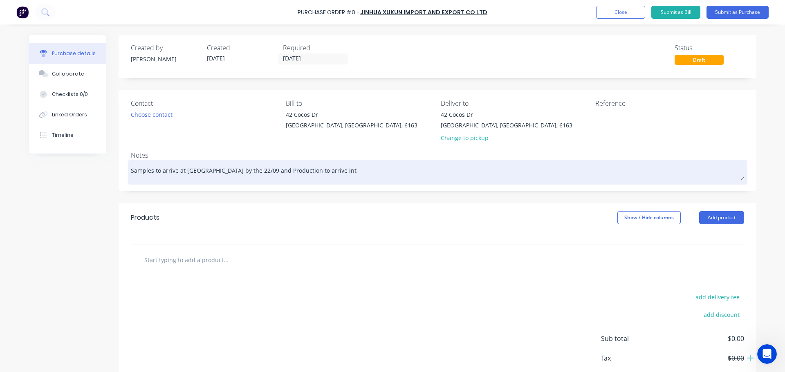
type textarea "x"
type textarea "Samples to arrive at [GEOGRAPHIC_DATA] by the 22/09 and Production to arrive in…"
type textarea "x"
type textarea "Samples to arrive at [GEOGRAPHIC_DATA] by the 22/09 and Production to arrive in…"
type textarea "x"
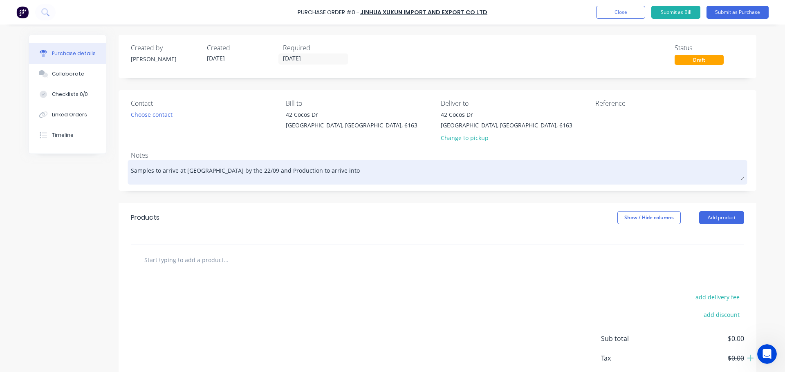
type textarea "Samples to arrive at [GEOGRAPHIC_DATA] by the 22/09 and Production to arrive in…"
type textarea "x"
type textarea "Samples to arrive at [GEOGRAPHIC_DATA] by the 22/09 and Production to arrive in…"
type textarea "x"
type textarea "Samples to arrive at [GEOGRAPHIC_DATA] by the 22/09 and Production to arrive in…"
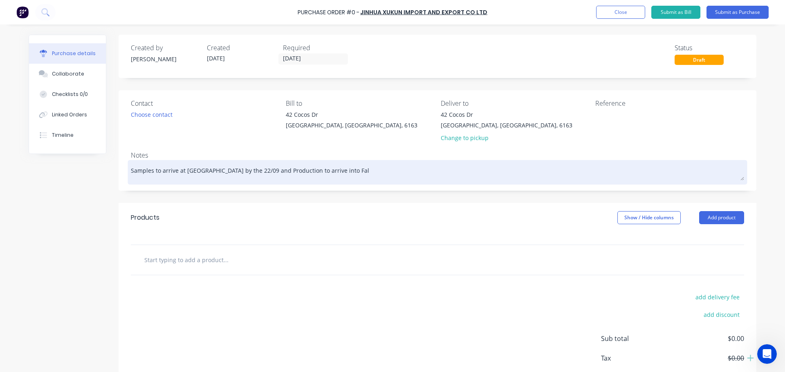
type textarea "x"
type textarea "Samples to arrive at [GEOGRAPHIC_DATA] by the 22/09 and Production to arrive in…"
type textarea "x"
type textarea "Samples to arrive at [GEOGRAPHIC_DATA] by the 22/09 and Production to arrive in…"
type textarea "x"
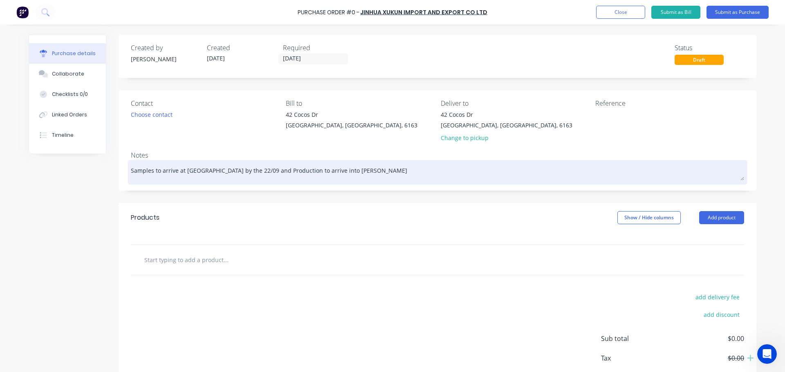
type textarea "Samples to arrive at [GEOGRAPHIC_DATA] by the 22/09 and Production to arrive in…"
type textarea "x"
type textarea "Samples to arrive at [GEOGRAPHIC_DATA] by the 22/09 and Production to arrive in…"
type textarea "x"
type textarea "Samples to arrive at [GEOGRAPHIC_DATA] by the 22/09 and Production to arrive in…"
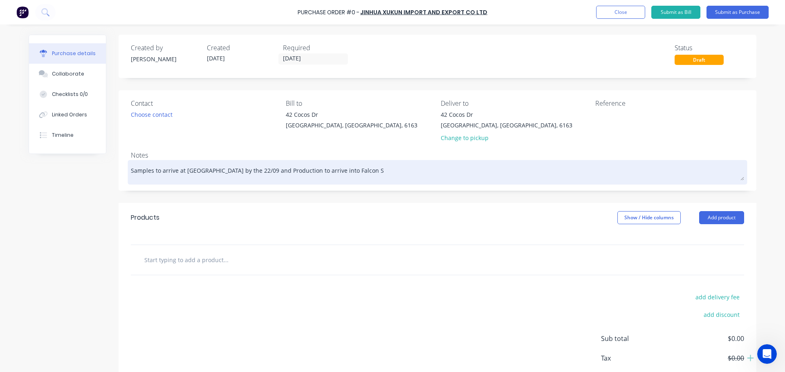
type textarea "x"
type textarea "Samples to arrive at [GEOGRAPHIC_DATA] by the 22/09 and Production to arrive in…"
type textarea "x"
type textarea "Samples to arrive at [GEOGRAPHIC_DATA] by the 22/09 and Production to arrive in…"
type textarea "x"
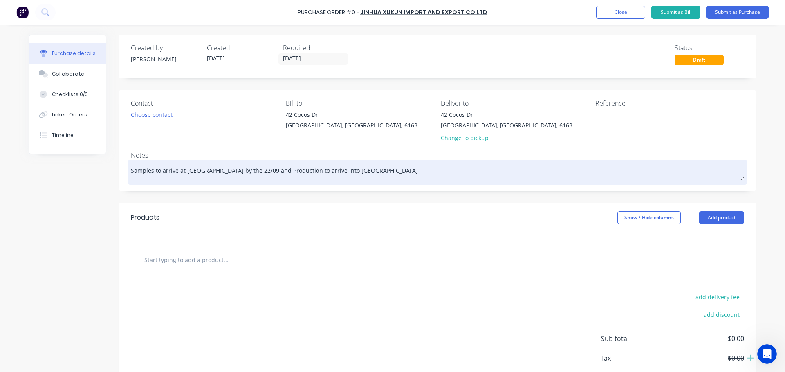
type textarea "Samples to arrive at [GEOGRAPHIC_DATA] by the 22/09 and Production to arrive in…"
type textarea "x"
type textarea "Samples to arrive at [GEOGRAPHIC_DATA] by the 22/09 and Production to arrive in…"
type textarea "x"
type textarea "Samples to arrive at [GEOGRAPHIC_DATA] by the 22/09 and Production to arrive in…"
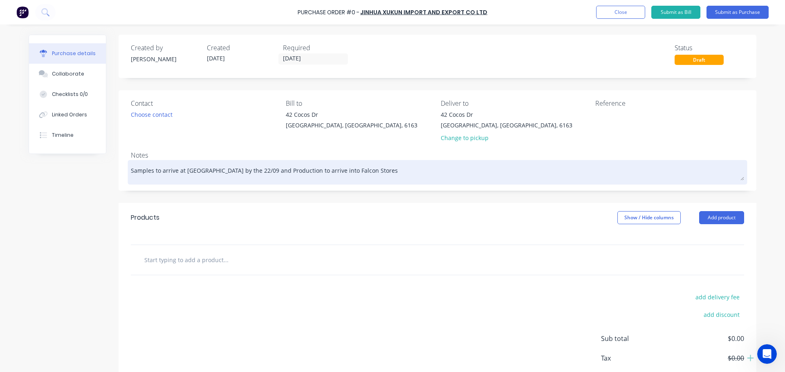
type textarea "x"
type textarea "Samples to arrive at [GEOGRAPHIC_DATA] by the 22/09 and Production to arrive in…"
type textarea "x"
type textarea "Samples to arrive at [GEOGRAPHIC_DATA] by the 22/09 and Production to arrive in…"
click at [341, 173] on textarea "Samples to arrive at [GEOGRAPHIC_DATA] by the 22/09 and Production to leave [GE…" at bounding box center [437, 171] width 613 height 18
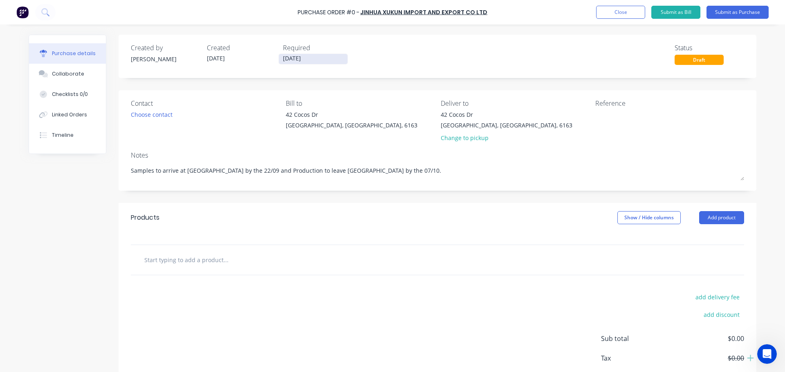
click at [299, 58] on input "[DATE]" at bounding box center [313, 59] width 69 height 10
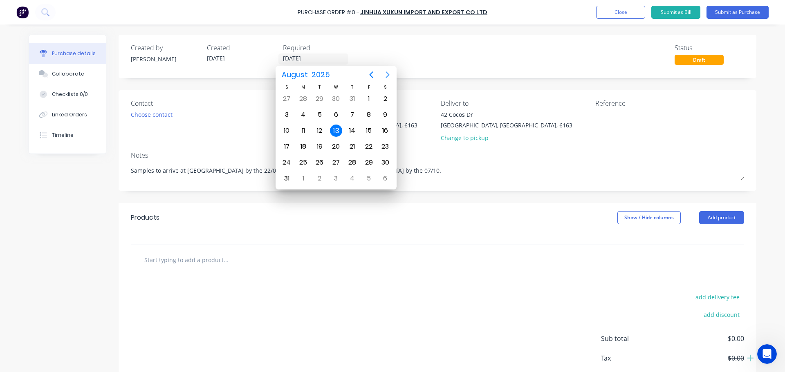
click at [388, 74] on icon "Next page" at bounding box center [388, 75] width 4 height 7
click at [386, 70] on icon "Next page" at bounding box center [388, 75] width 10 height 10
click at [320, 141] on div "18" at bounding box center [320, 147] width 12 height 12
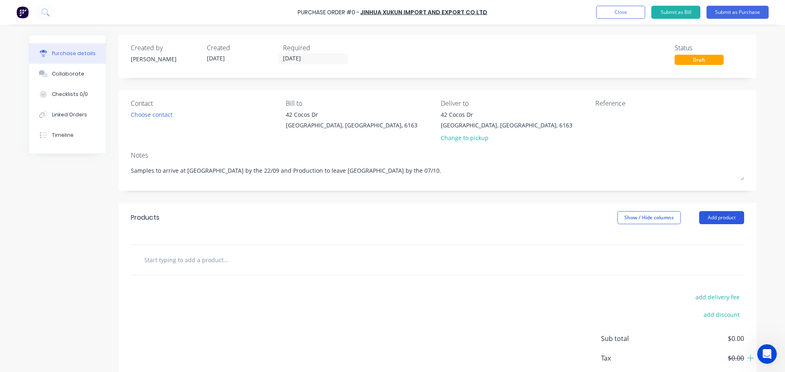
click at [718, 217] on button "Add product" at bounding box center [721, 217] width 45 height 13
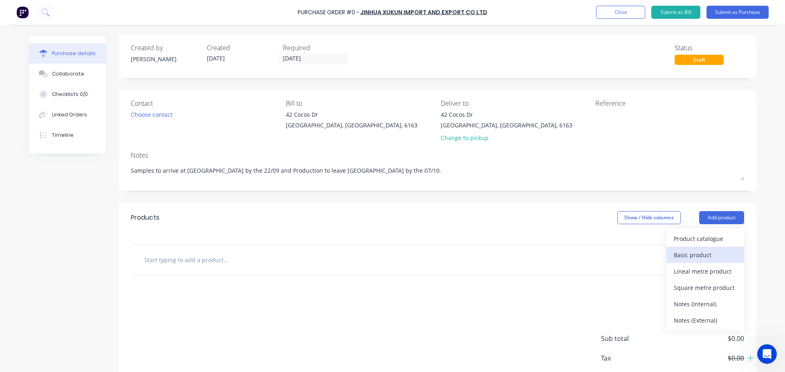
click at [689, 256] on div "Basic product" at bounding box center [705, 255] width 63 height 12
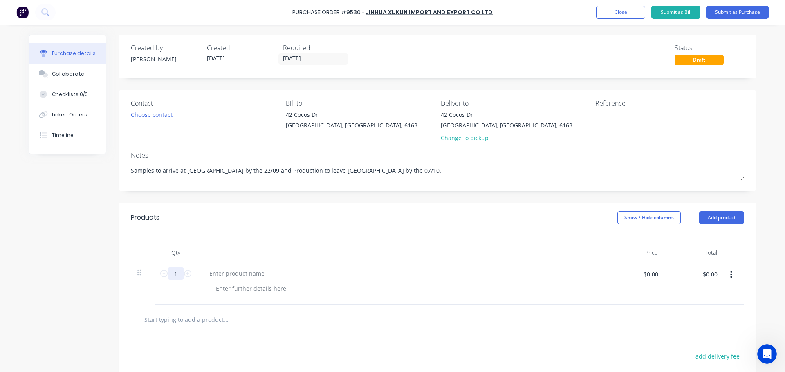
click at [179, 274] on input "1" at bounding box center [176, 274] width 16 height 12
click at [220, 274] on div at bounding box center [237, 274] width 68 height 12
click at [213, 275] on div at bounding box center [237, 274] width 68 height 12
click at [307, 274] on div "Clevis Thimble - Aluminum Casting" at bounding box center [401, 274] width 396 height 12
click at [313, 276] on div "Clevis Thimble - Aluminum Casting" at bounding box center [401, 274] width 396 height 12
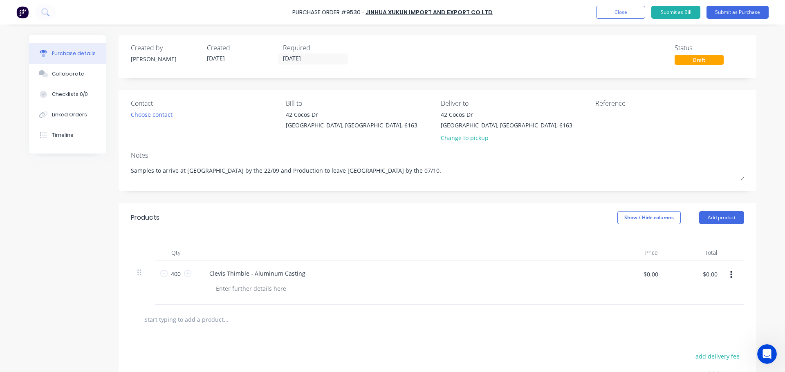
click at [308, 276] on div "Clevis Thimble - Aluminum Casting" at bounding box center [401, 274] width 396 height 12
click at [305, 274] on div "Clevis Thimble - Aluminum Casting" at bounding box center [401, 274] width 396 height 12
click at [299, 274] on div "Clevis Thimble - Aluminum Casting" at bounding box center [257, 274] width 109 height 12
click at [645, 276] on input "$0.00" at bounding box center [650, 274] width 25 height 13
click at [722, 218] on button "Add product" at bounding box center [721, 217] width 45 height 13
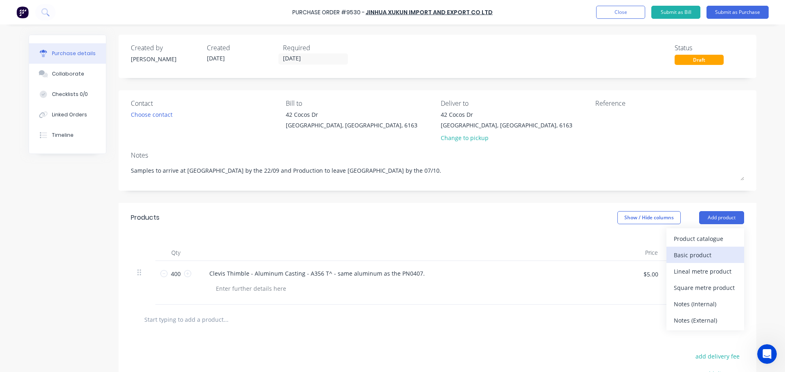
click at [692, 257] on div "Basic product" at bounding box center [705, 255] width 63 height 12
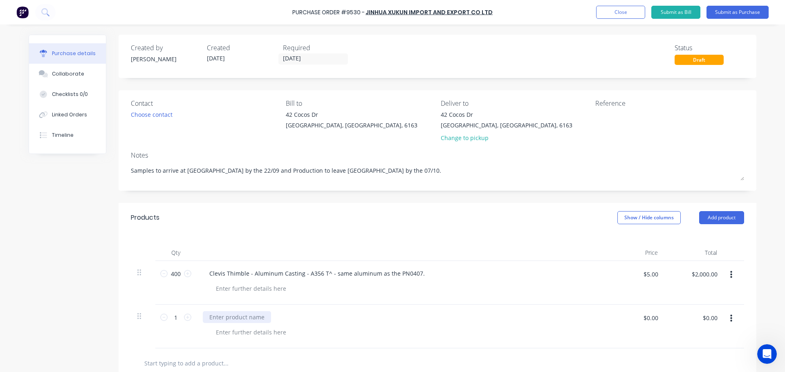
click at [219, 318] on div at bounding box center [237, 318] width 68 height 12
click at [655, 319] on input "$0.00" at bounding box center [650, 318] width 25 height 13
click at [726, 271] on button "button" at bounding box center [731, 275] width 19 height 15
click at [713, 332] on button "Exclude from tax" at bounding box center [706, 329] width 70 height 16
click at [730, 317] on icon "button" at bounding box center [731, 318] width 2 height 7
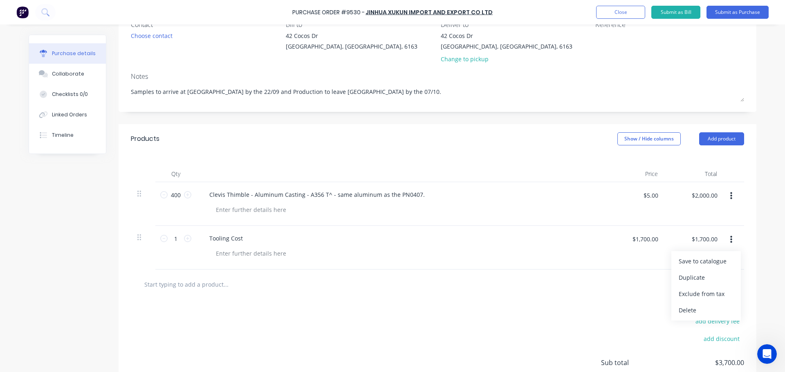
scroll to position [102, 0]
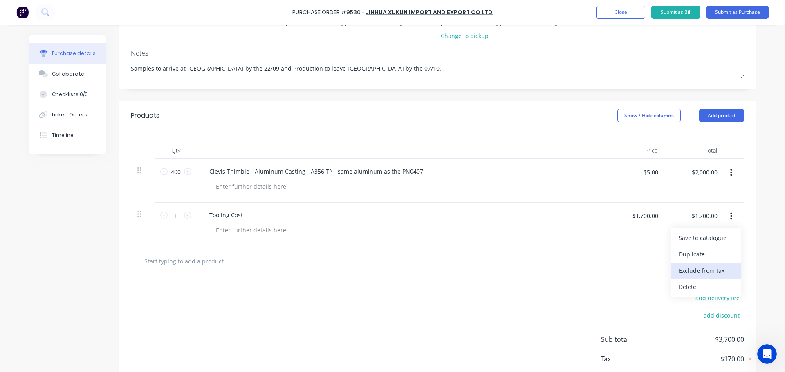
click at [697, 271] on button "Exclude from tax" at bounding box center [706, 271] width 70 height 16
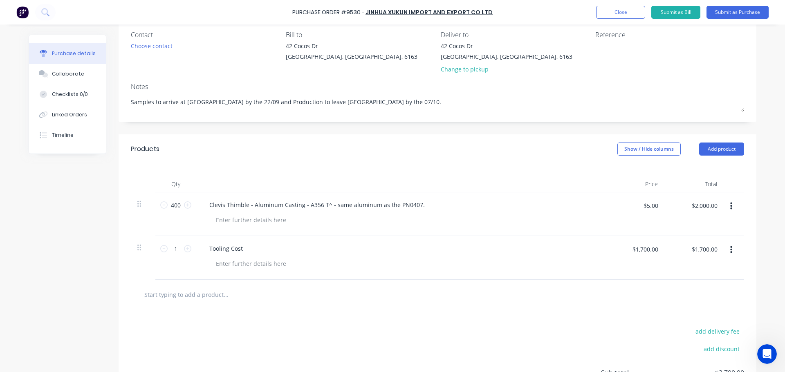
scroll to position [0, 0]
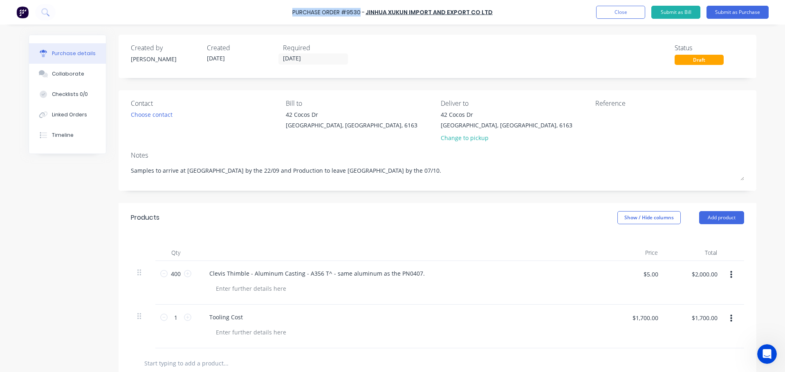
drag, startPoint x: 362, startPoint y: 11, endPoint x: 286, endPoint y: 10, distance: 76.5
click at [286, 10] on div "Purchase Order #9530 - Jinhua Xukun Import and Export CO LTD Add product Close …" at bounding box center [392, 12] width 785 height 25
copy div "Purchase Order #9530"
click at [601, 117] on textarea at bounding box center [646, 119] width 102 height 18
paste textarea "Purchase Order #9530"
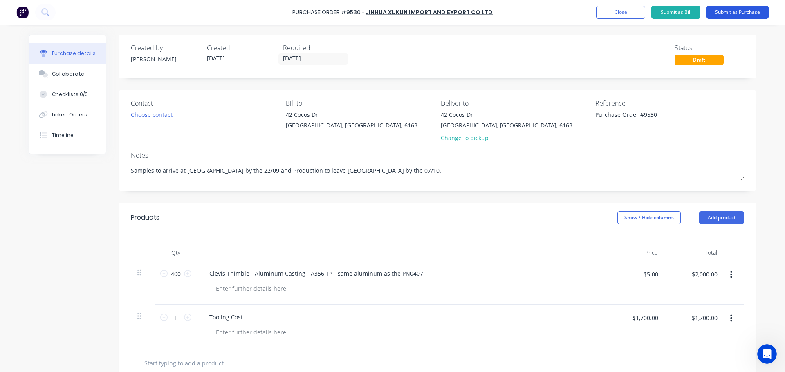
click at [741, 11] on button "Submit as Purchase" at bounding box center [737, 12] width 62 height 13
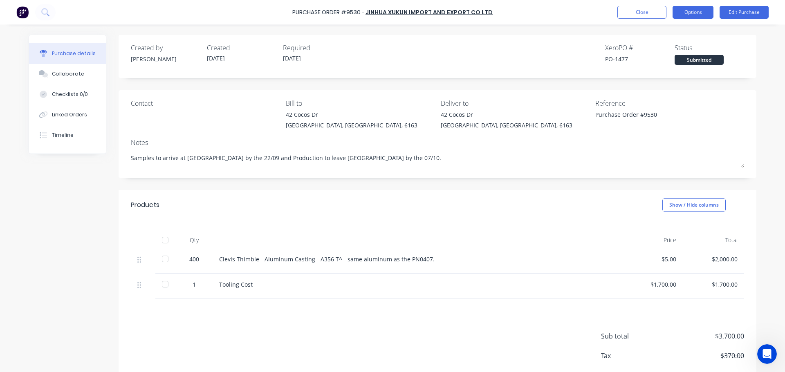
click at [687, 11] on button "Options" at bounding box center [693, 12] width 41 height 13
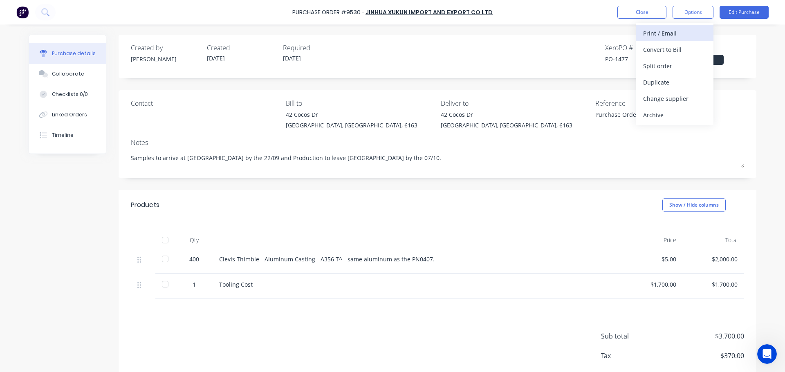
click at [666, 34] on div "Print / Email" at bounding box center [674, 33] width 63 height 12
click at [658, 49] on div "With pricing" at bounding box center [674, 50] width 63 height 12
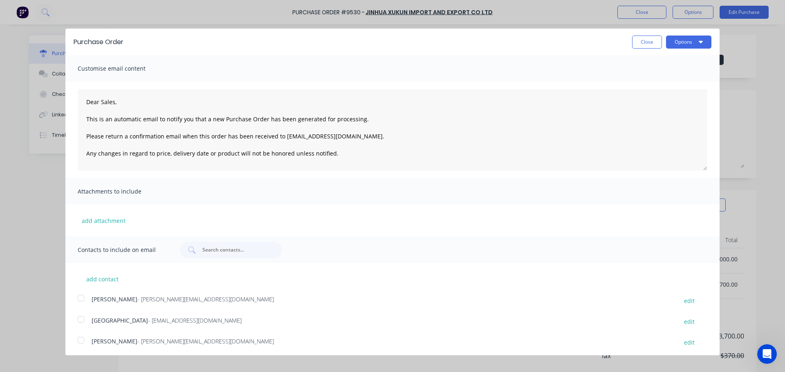
click at [80, 318] on div at bounding box center [81, 320] width 16 height 16
click at [82, 337] on div at bounding box center [81, 340] width 16 height 16
click at [677, 40] on button "Options" at bounding box center [688, 42] width 45 height 13
click at [644, 80] on div "Email" at bounding box center [672, 79] width 63 height 12
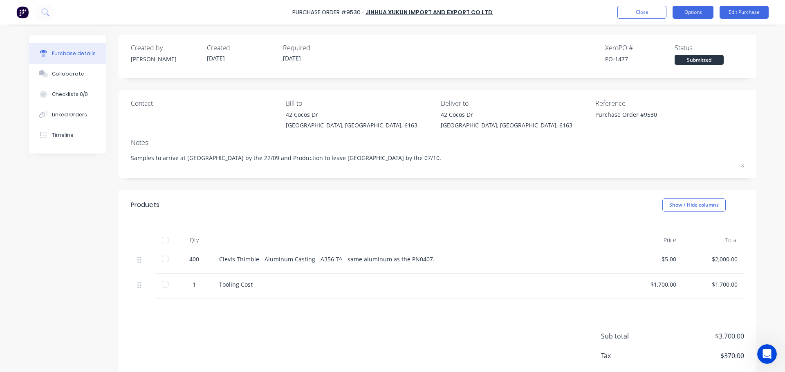
click at [694, 11] on button "Options" at bounding box center [693, 12] width 41 height 13
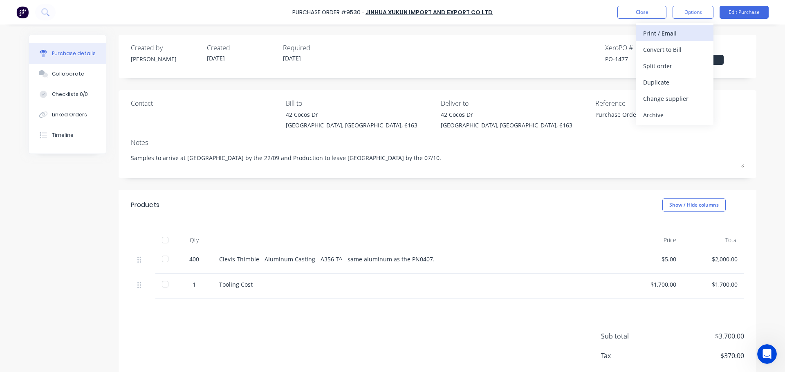
click at [668, 34] on div "Print / Email" at bounding box center [674, 33] width 63 height 12
click at [663, 49] on div "With pricing" at bounding box center [674, 50] width 63 height 12
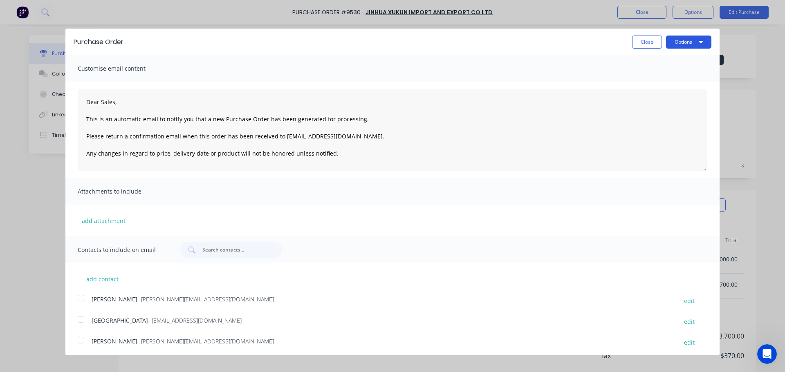
click at [699, 38] on icon "button" at bounding box center [701, 41] width 4 height 7
click at [653, 64] on div "Print" at bounding box center [672, 63] width 63 height 12
click at [641, 39] on button "Close" at bounding box center [647, 42] width 30 height 13
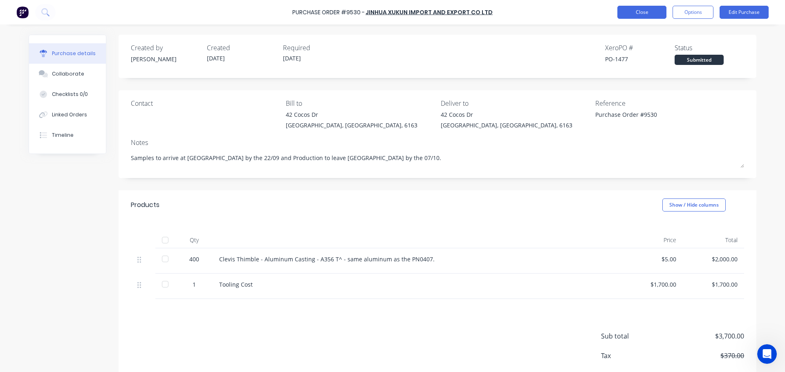
click at [644, 10] on button "Close" at bounding box center [641, 12] width 49 height 13
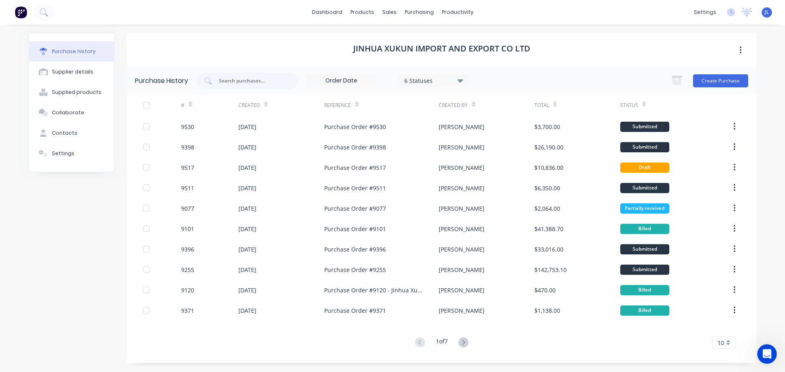
click at [767, 11] on span "JL" at bounding box center [767, 12] width 4 height 7
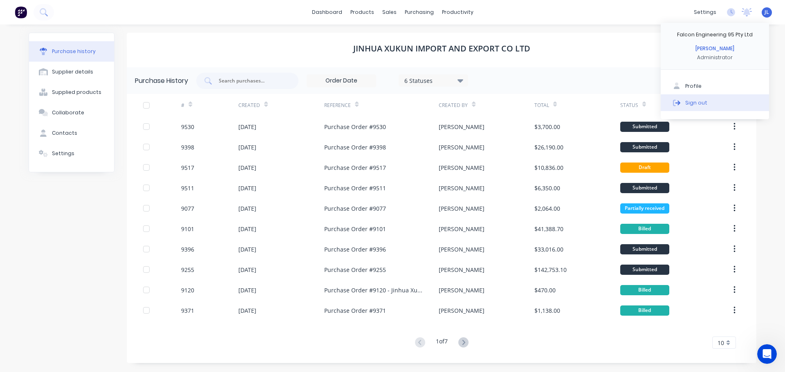
click at [697, 101] on div "Sign out" at bounding box center [696, 102] width 22 height 7
